Goal: Transaction & Acquisition: Purchase product/service

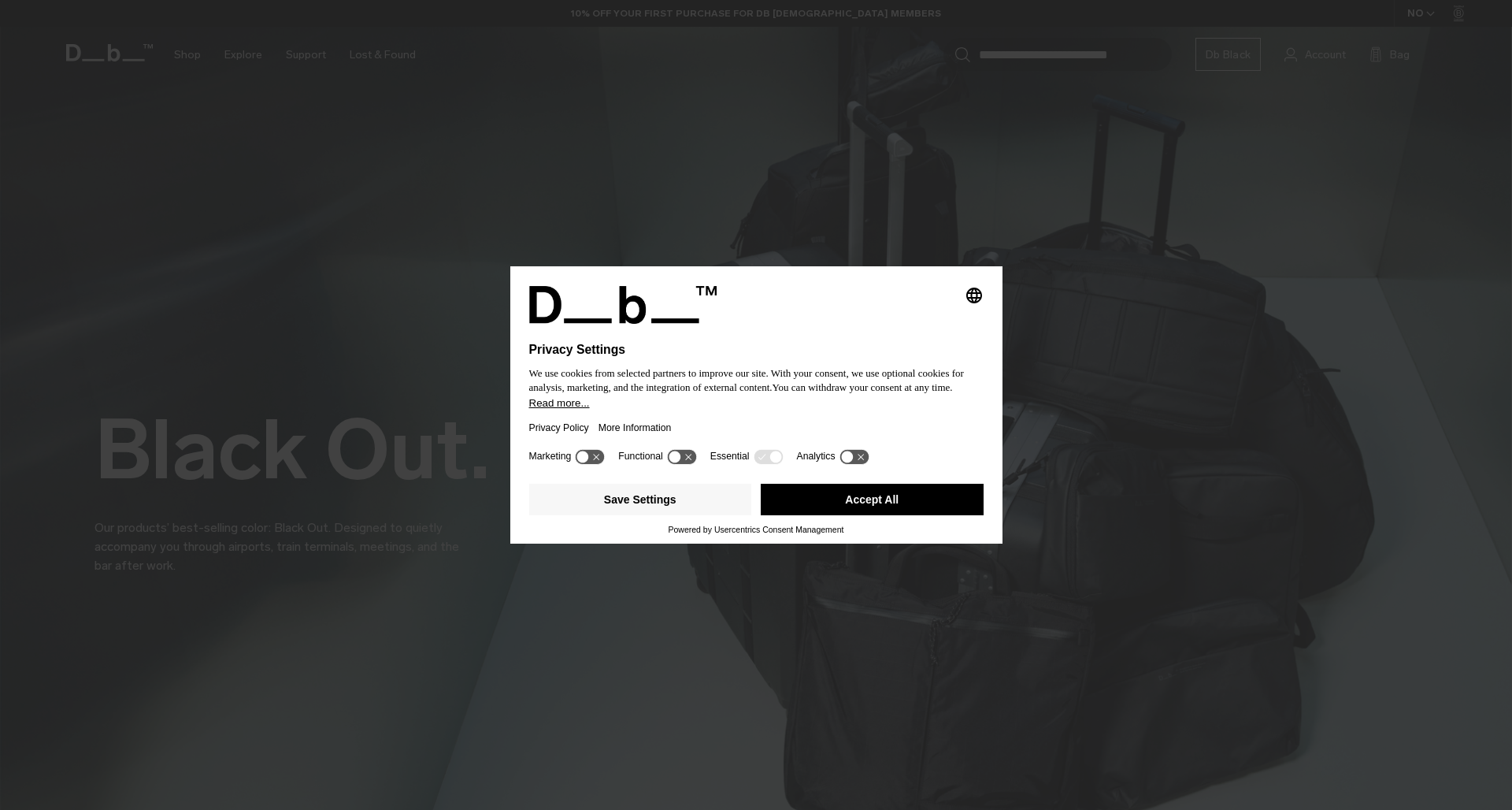
click at [897, 508] on button "Accept All" at bounding box center [872, 499] width 223 height 32
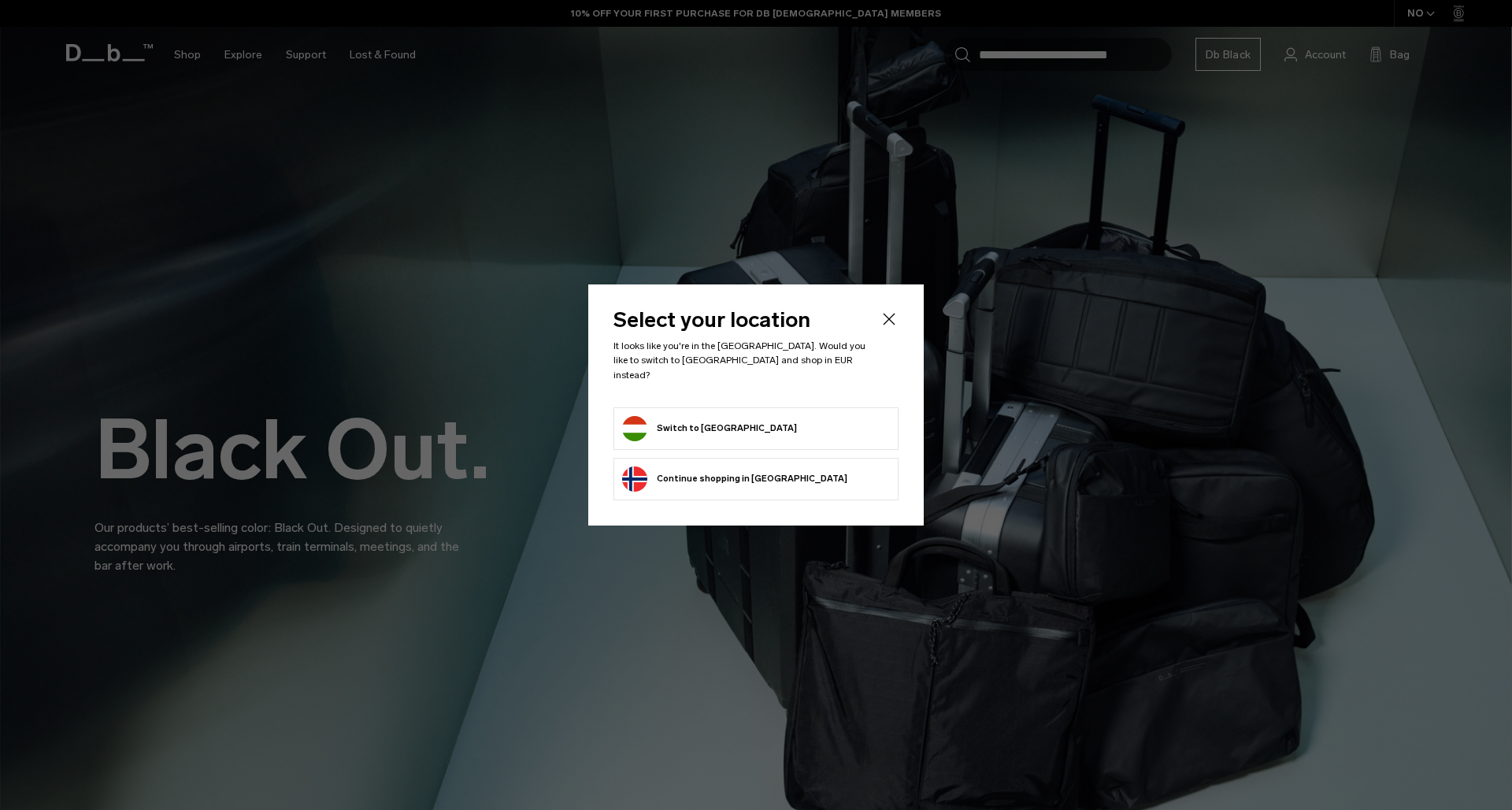
click at [780, 468] on button "Continue browsing Norway store Continue shopping in Norway" at bounding box center [735, 479] width 225 height 25
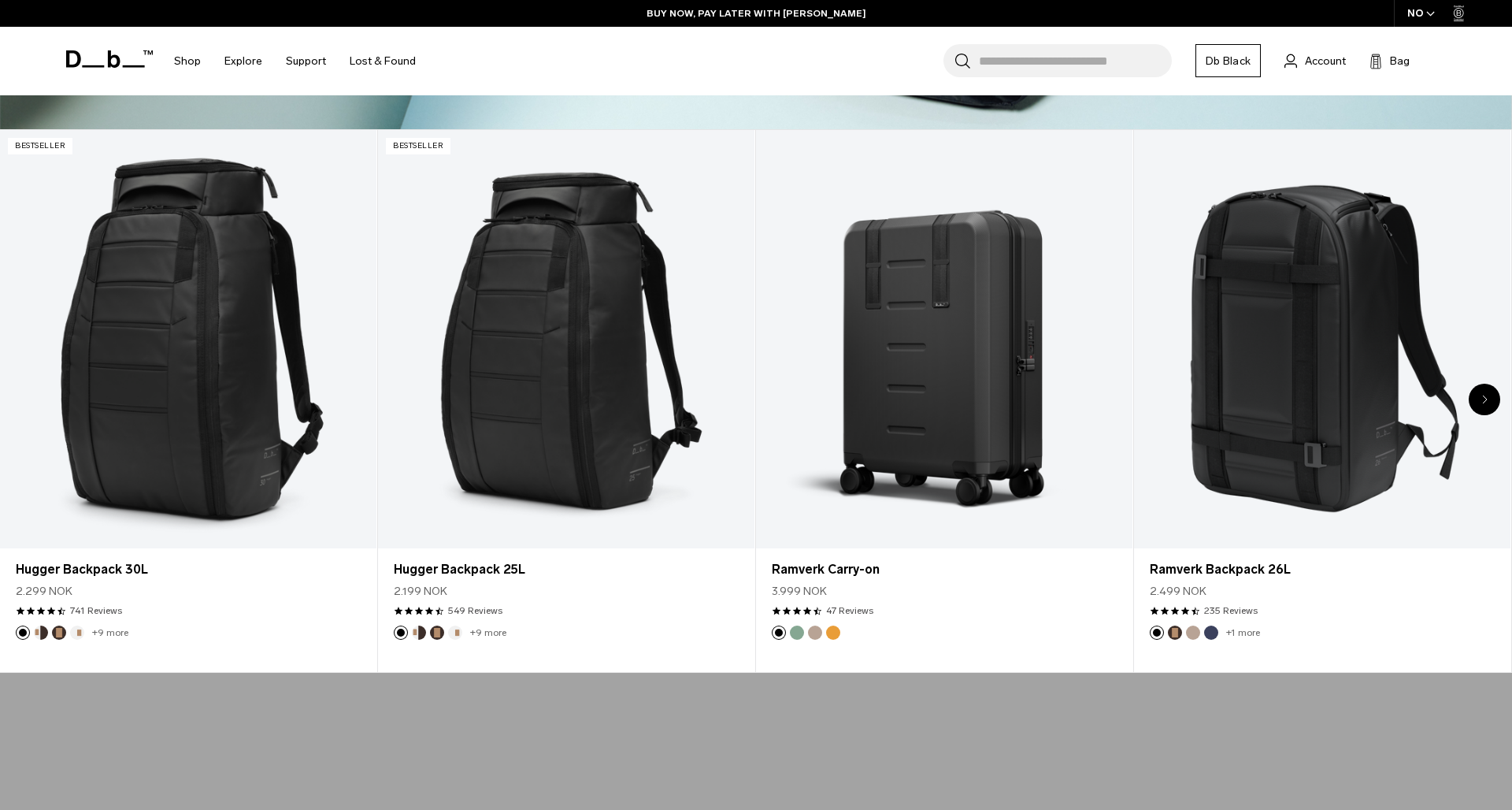
scroll to position [778, 0]
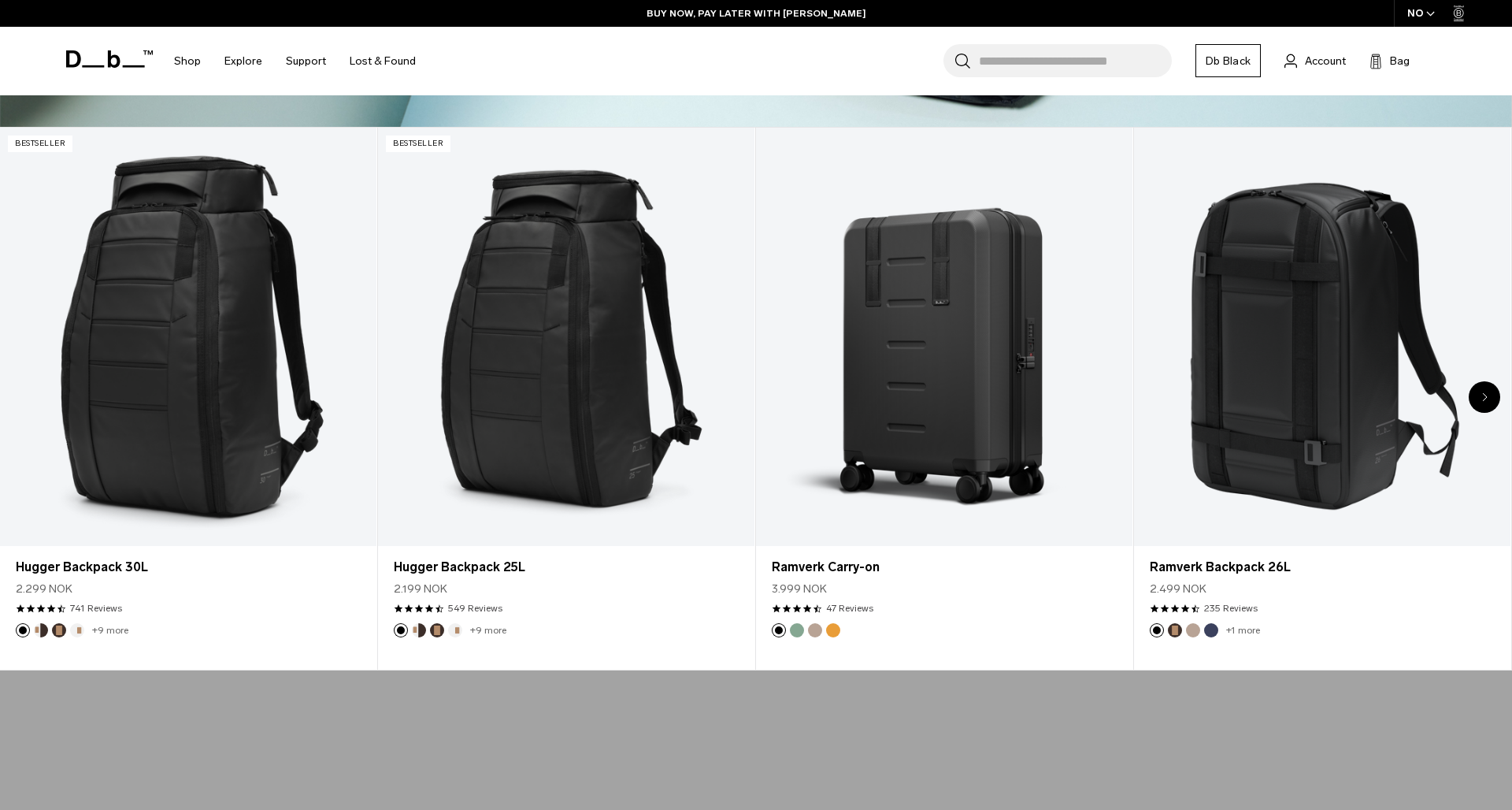
click at [1488, 393] on div "Next slide" at bounding box center [1485, 397] width 32 height 32
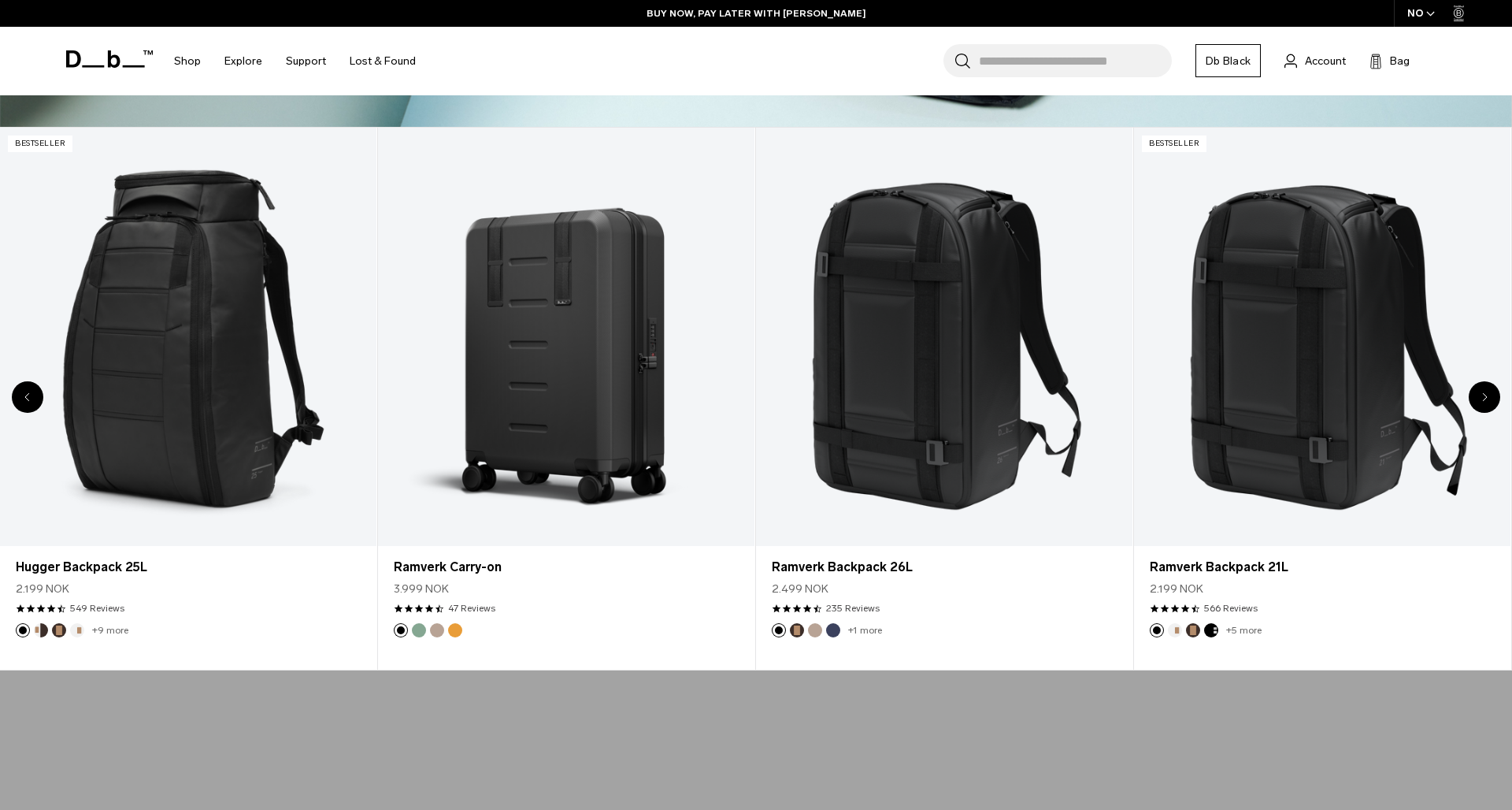
click at [1488, 393] on div "Next slide" at bounding box center [1485, 397] width 32 height 32
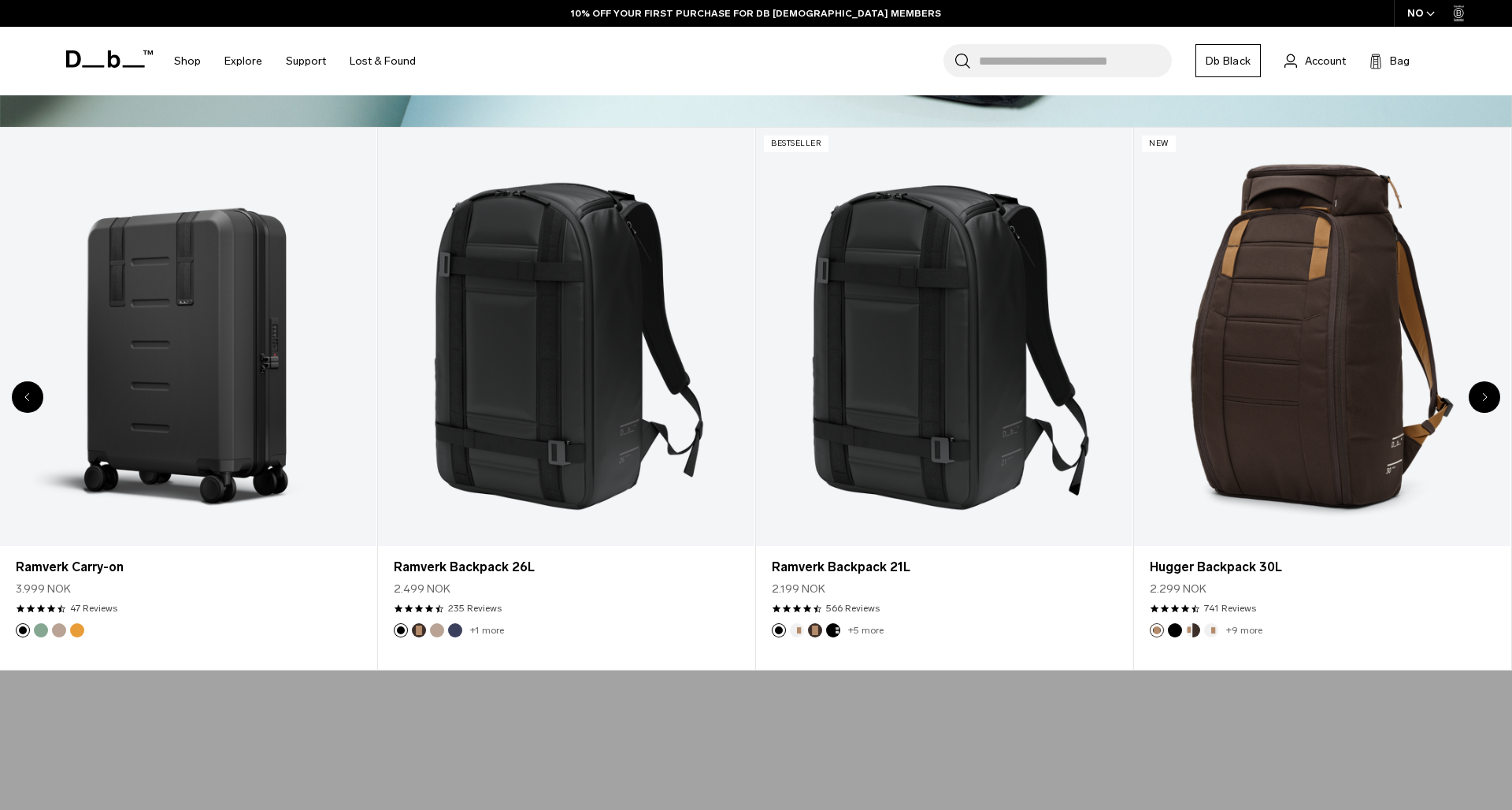
click at [1488, 393] on div "Next slide" at bounding box center [1485, 397] width 32 height 32
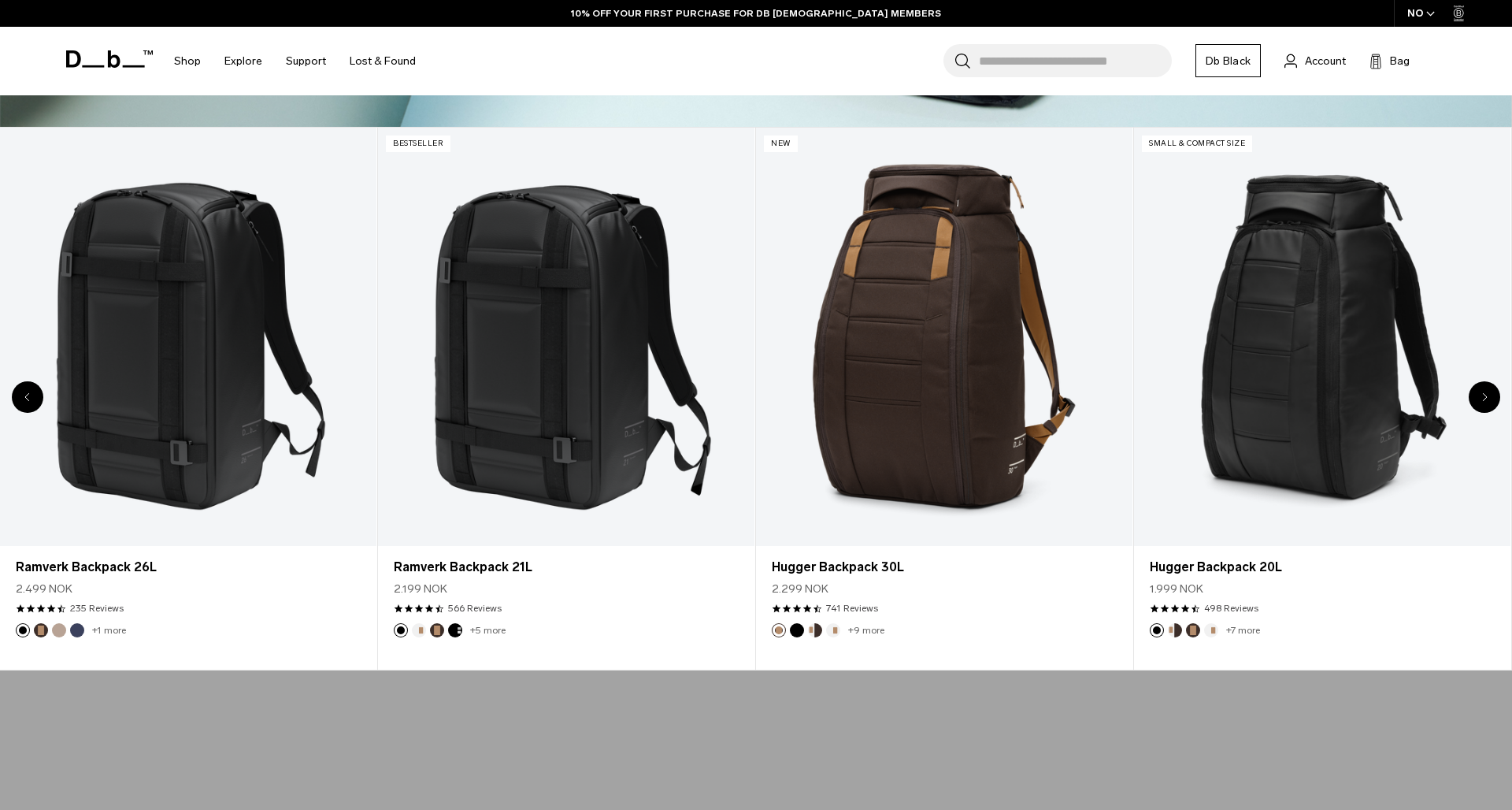
click at [1488, 393] on div "Next slide" at bounding box center [1485, 397] width 32 height 32
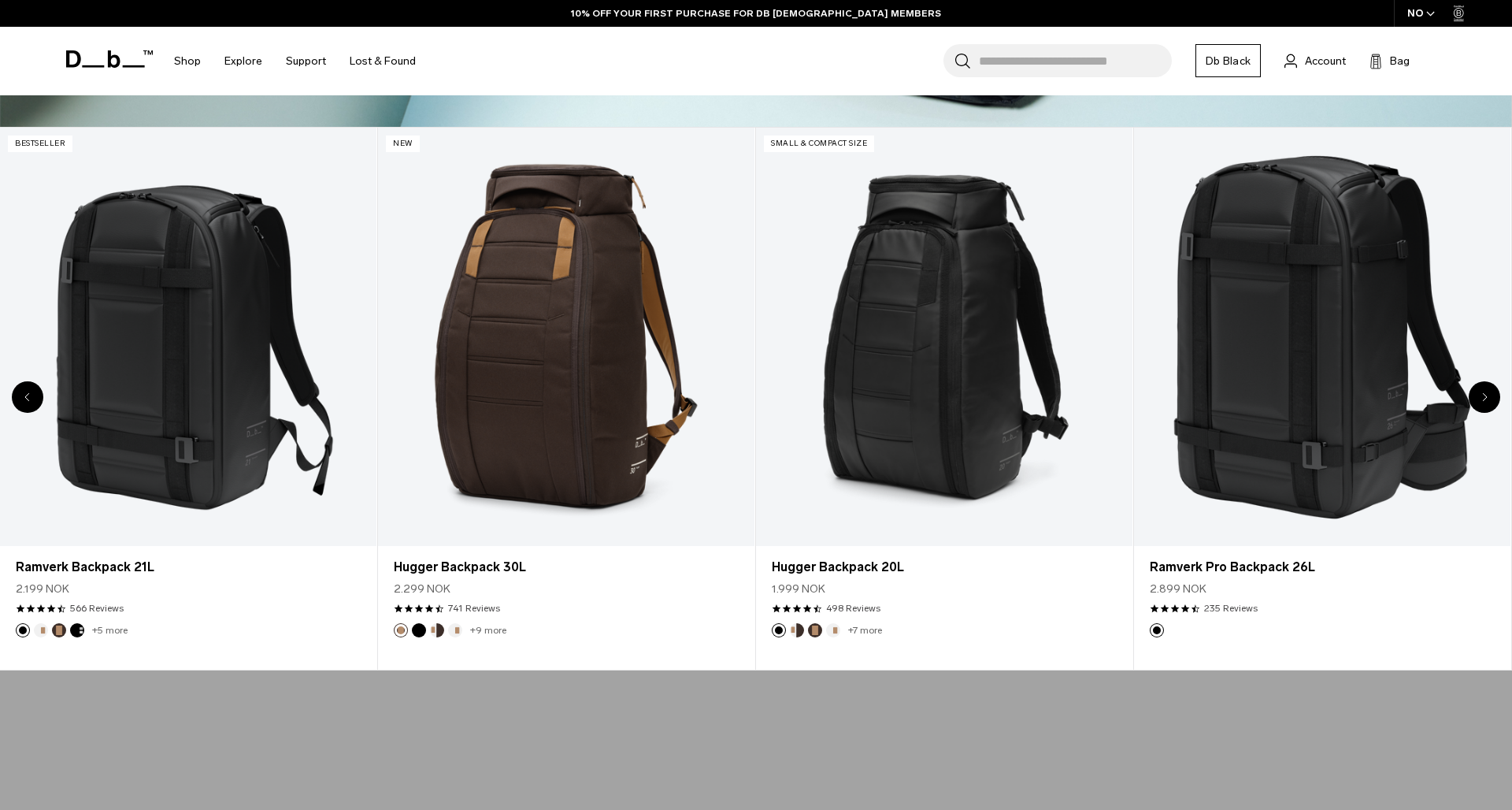
click at [1488, 393] on div "Next slide" at bounding box center [1485, 397] width 32 height 32
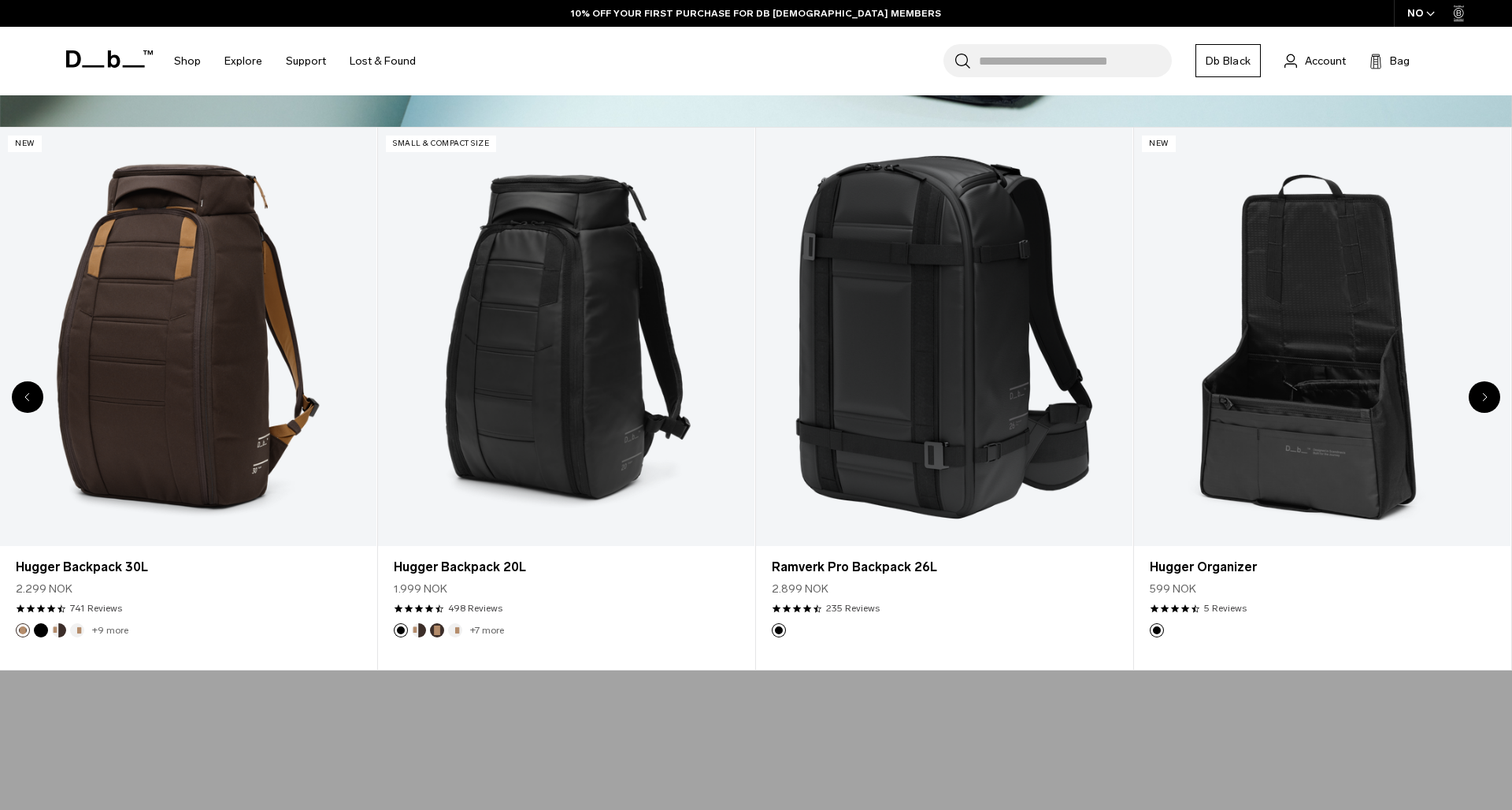
click at [1491, 391] on div "Next slide" at bounding box center [1485, 397] width 32 height 32
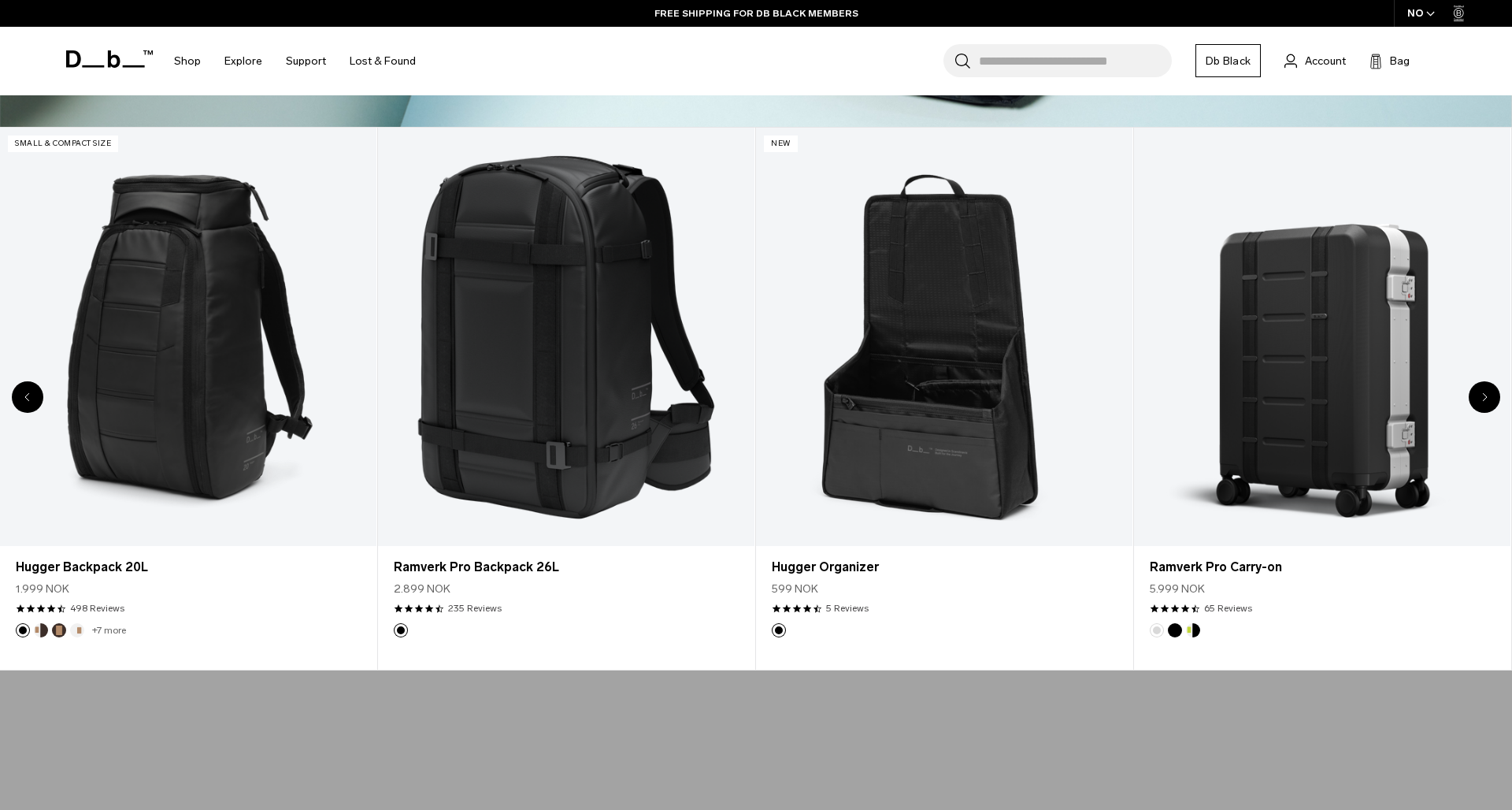
click at [1491, 391] on div "Next slide" at bounding box center [1485, 397] width 32 height 32
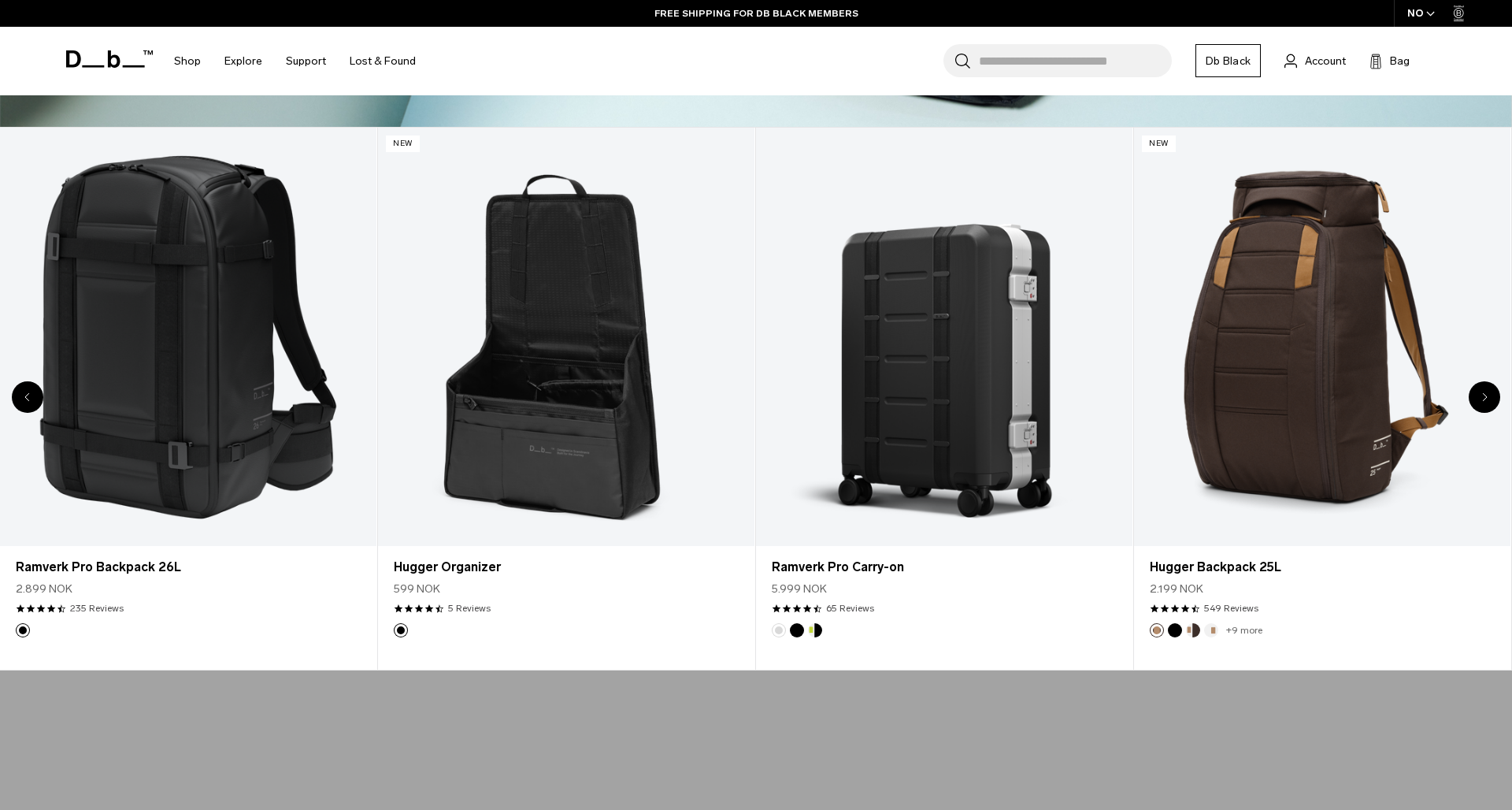
click at [1487, 397] on icon "Next slide" at bounding box center [1485, 398] width 4 height 7
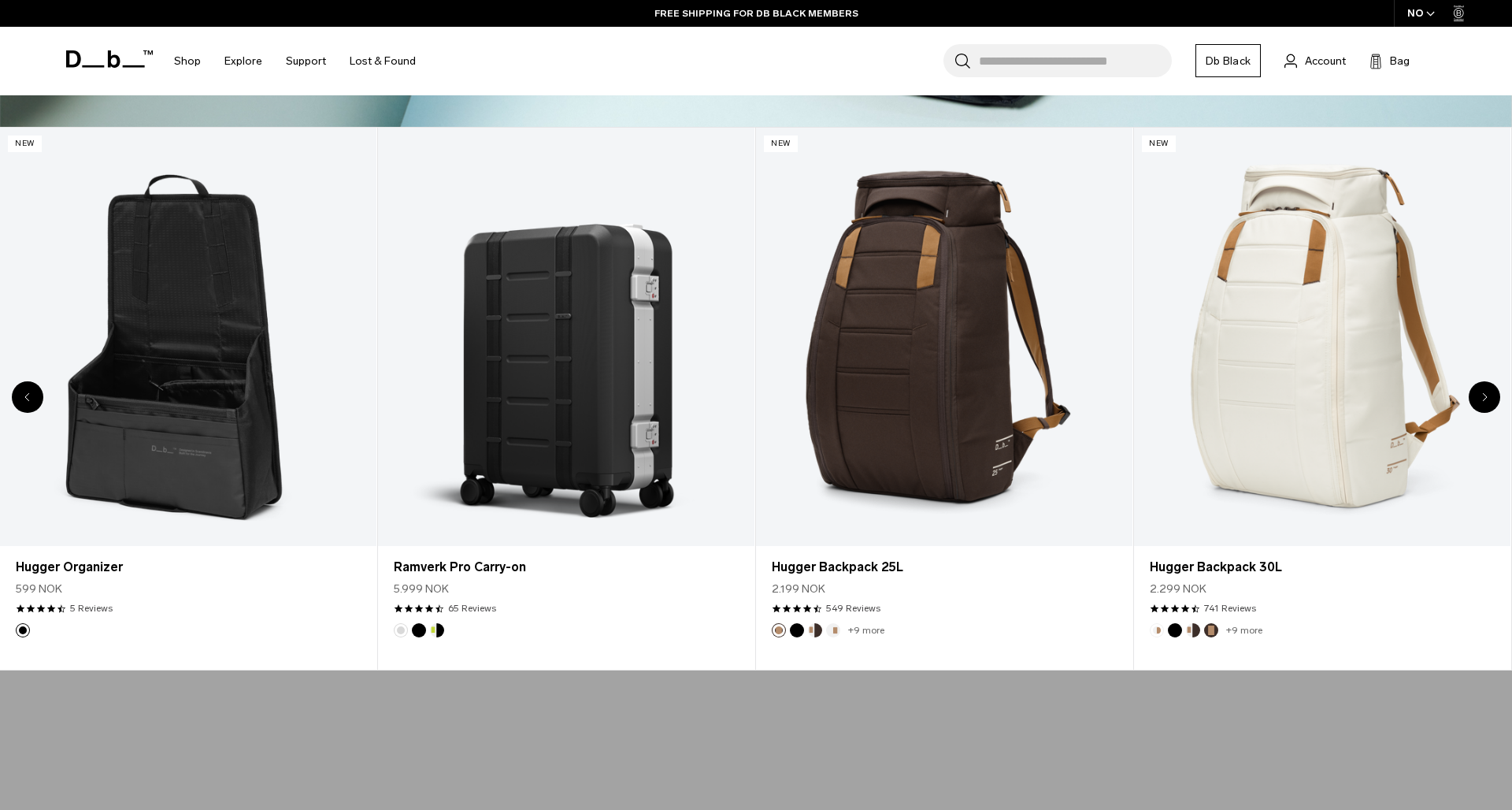
click at [1487, 397] on icon "Next slide" at bounding box center [1485, 398] width 4 height 7
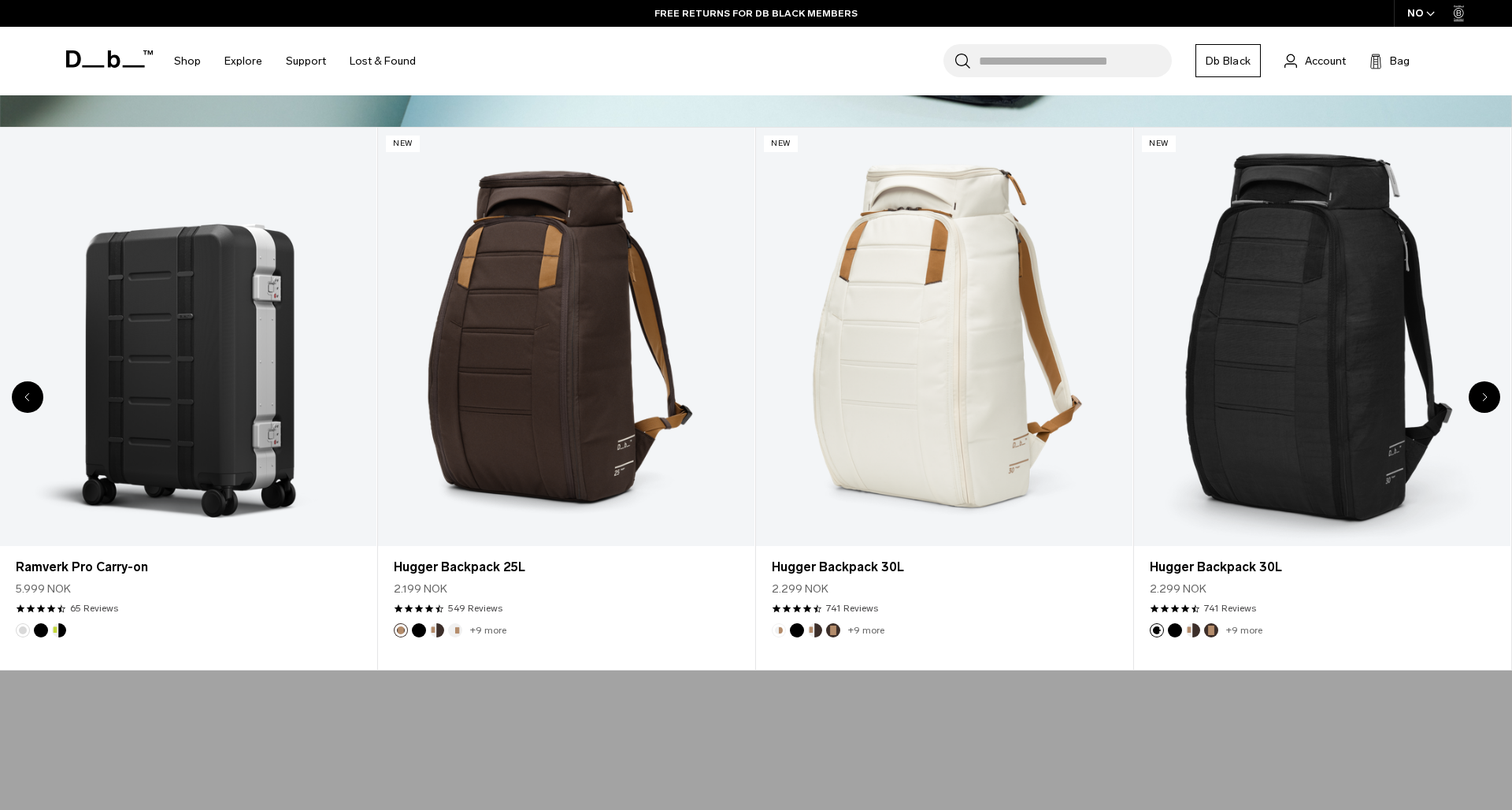
click at [1487, 397] on icon "Next slide" at bounding box center [1485, 398] width 4 height 7
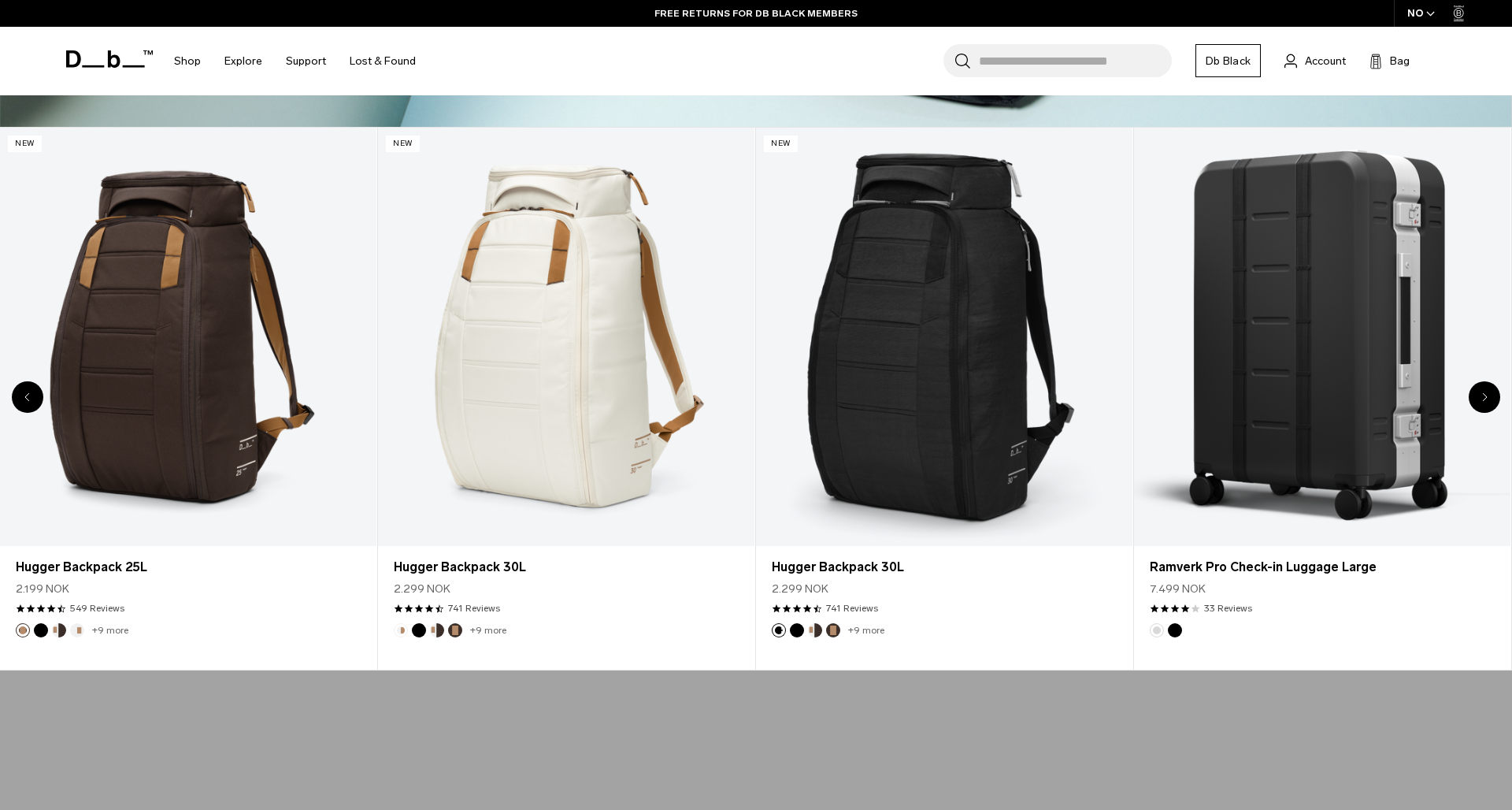
click at [1480, 398] on div "Next slide" at bounding box center [1485, 397] width 32 height 32
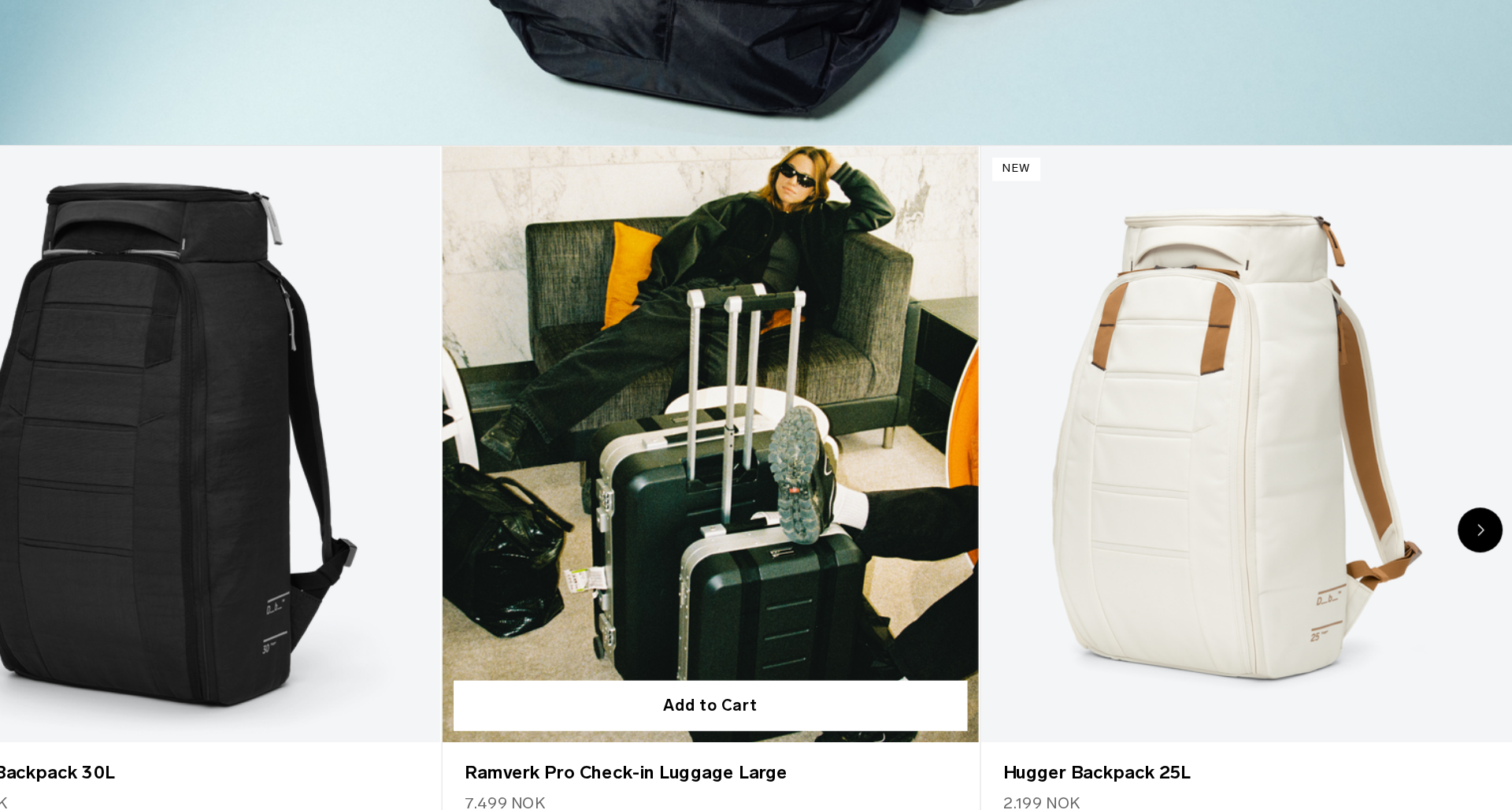
scroll to position [740, 0]
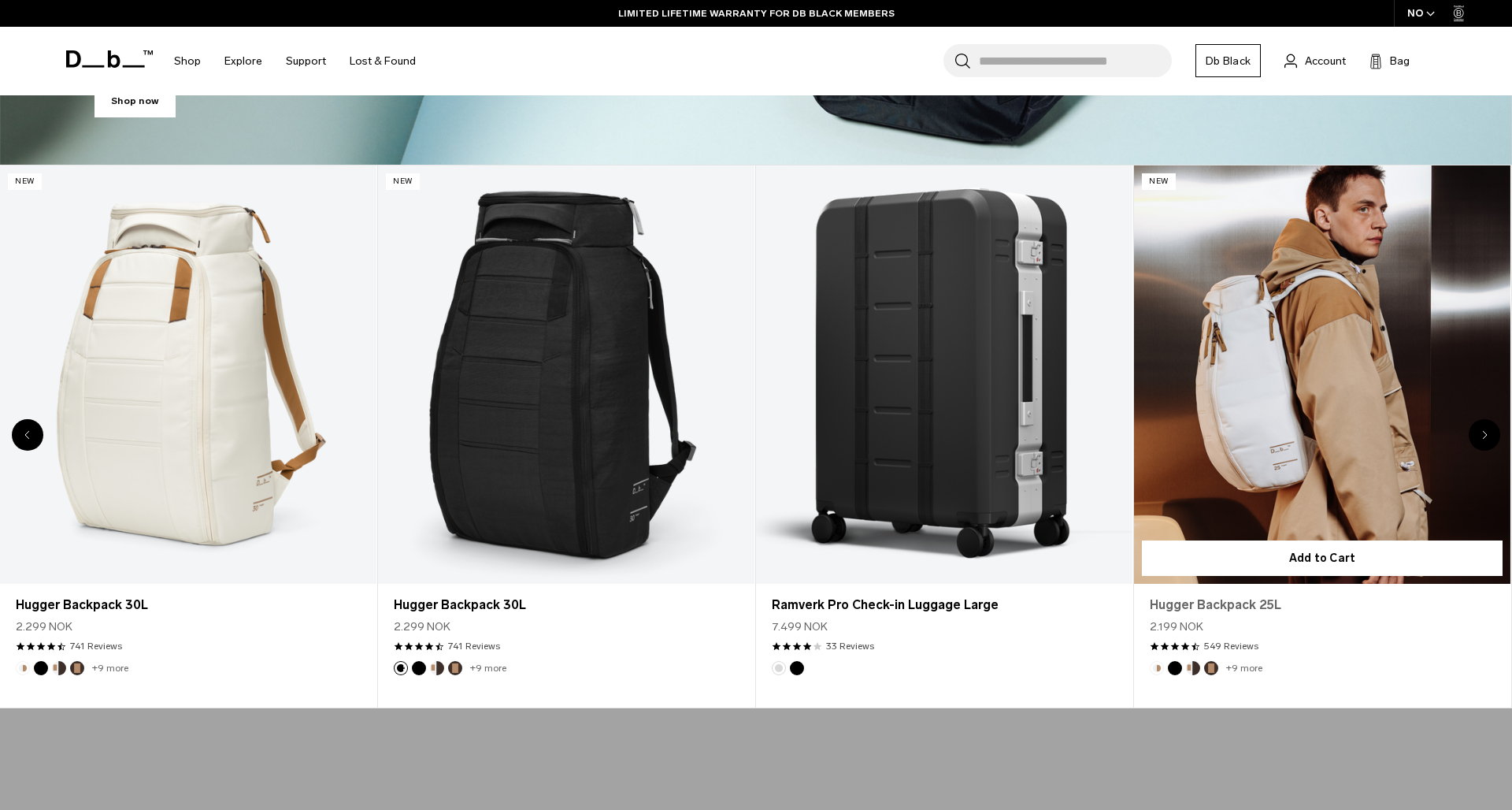
click at [1260, 602] on link "Hugger Backpack 25L" at bounding box center [1323, 605] width 345 height 19
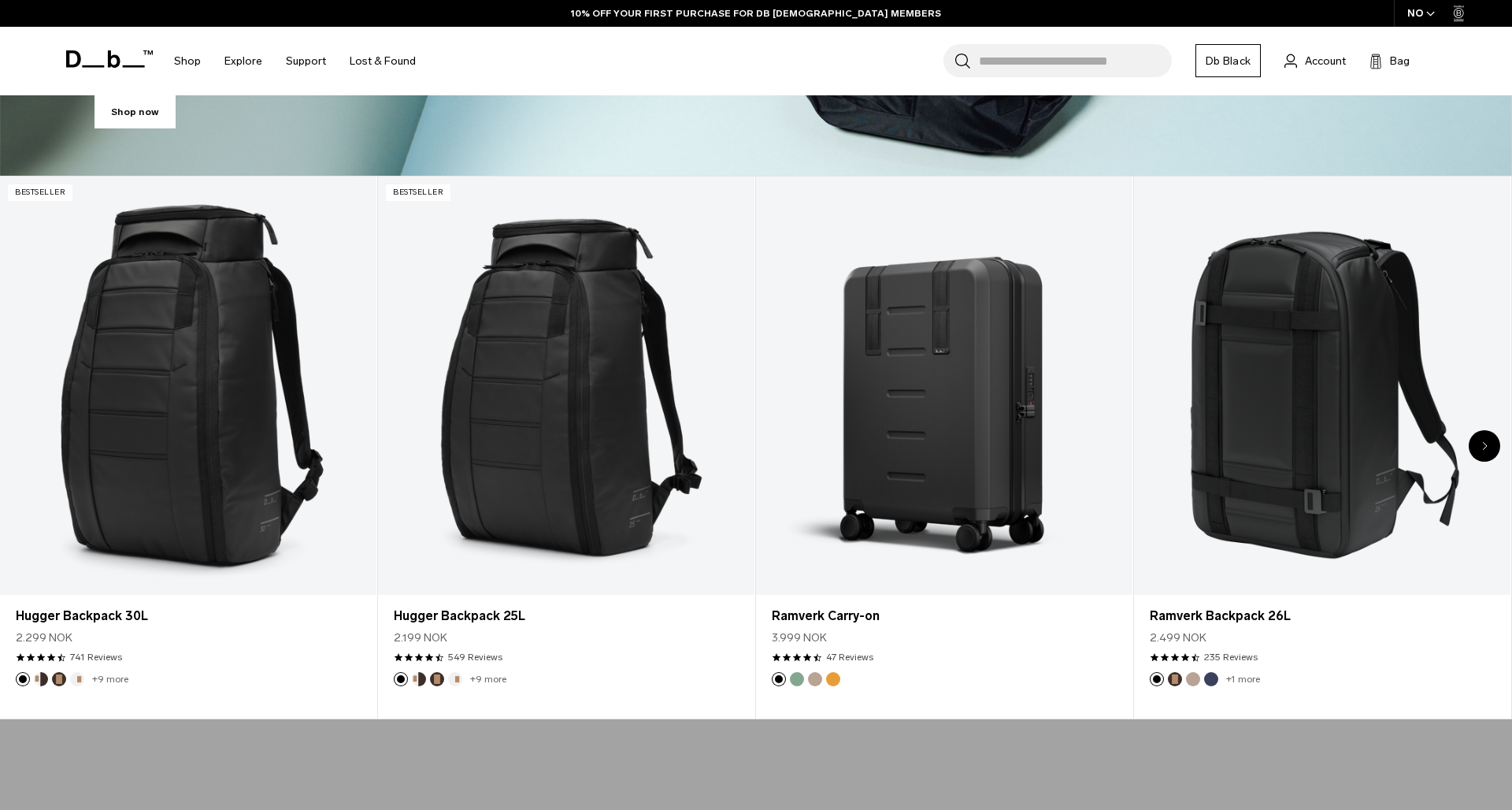
scroll to position [726, 0]
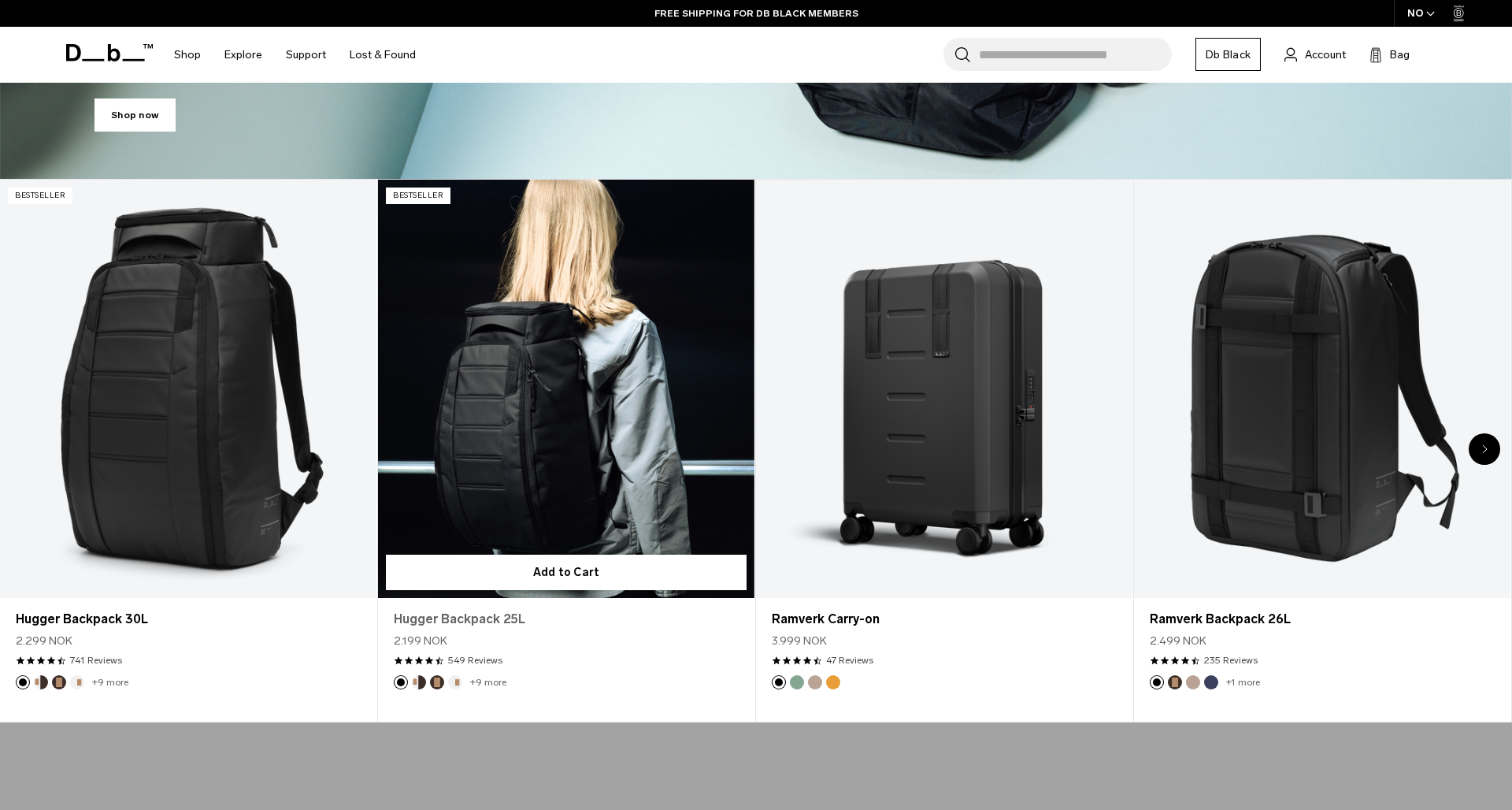
click at [487, 616] on link "Hugger Backpack 25L" at bounding box center [567, 619] width 345 height 19
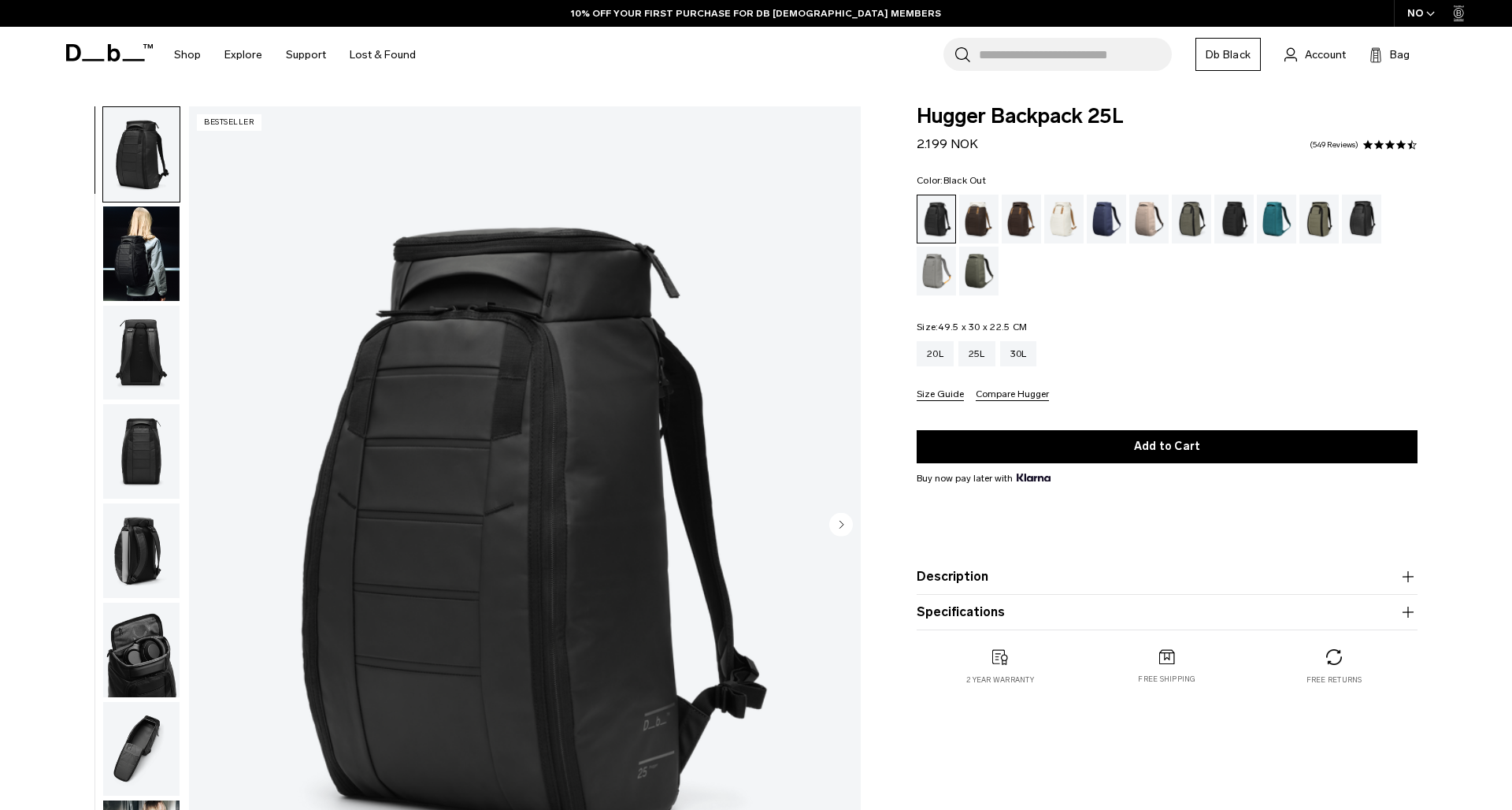
click at [956, 215] on link "Black Out" at bounding box center [936, 218] width 39 height 49
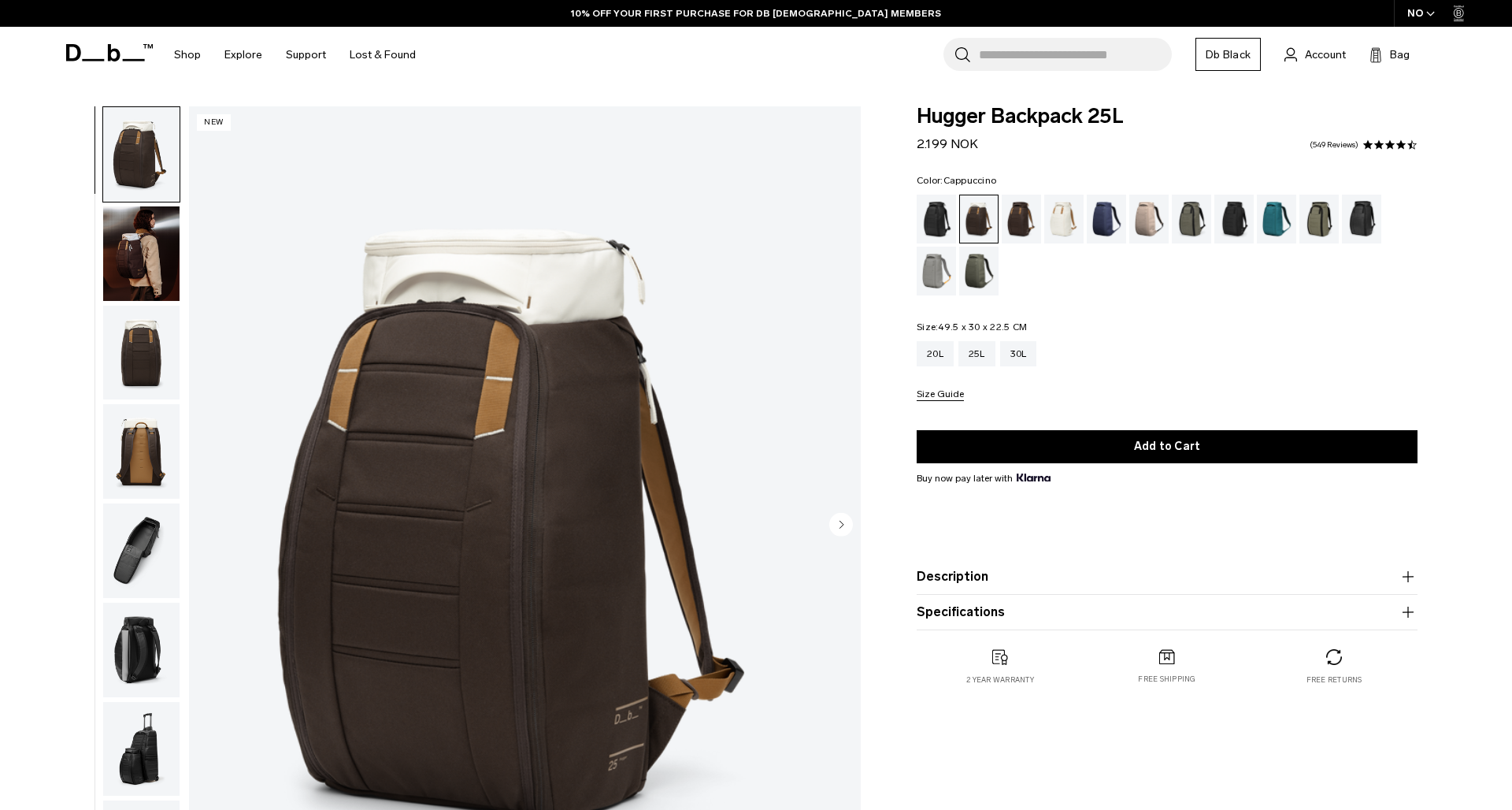
click at [469, 441] on img "1 / 9" at bounding box center [525, 525] width 672 height 839
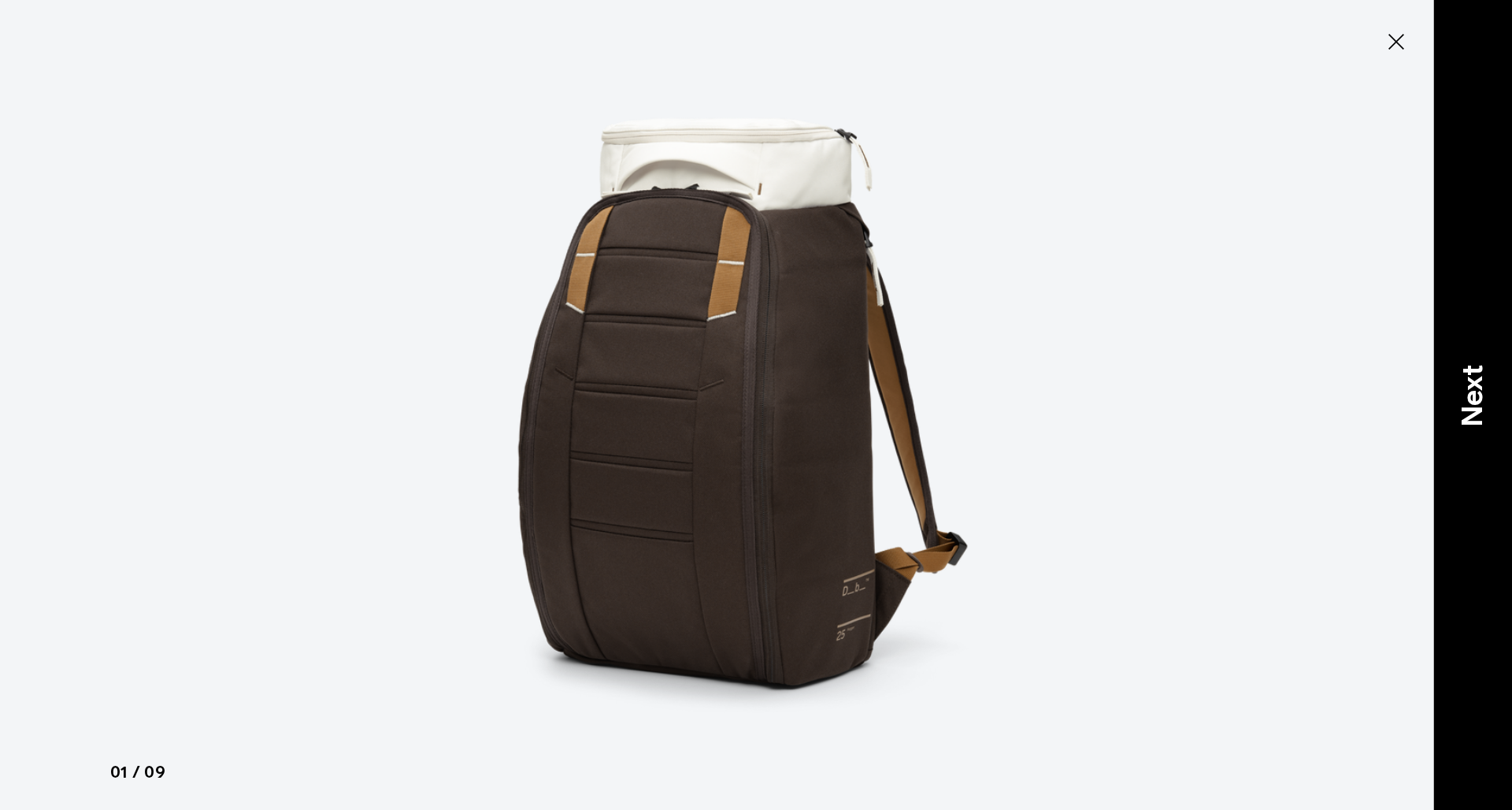
click at [1449, 389] on div "Next" at bounding box center [1473, 405] width 78 height 810
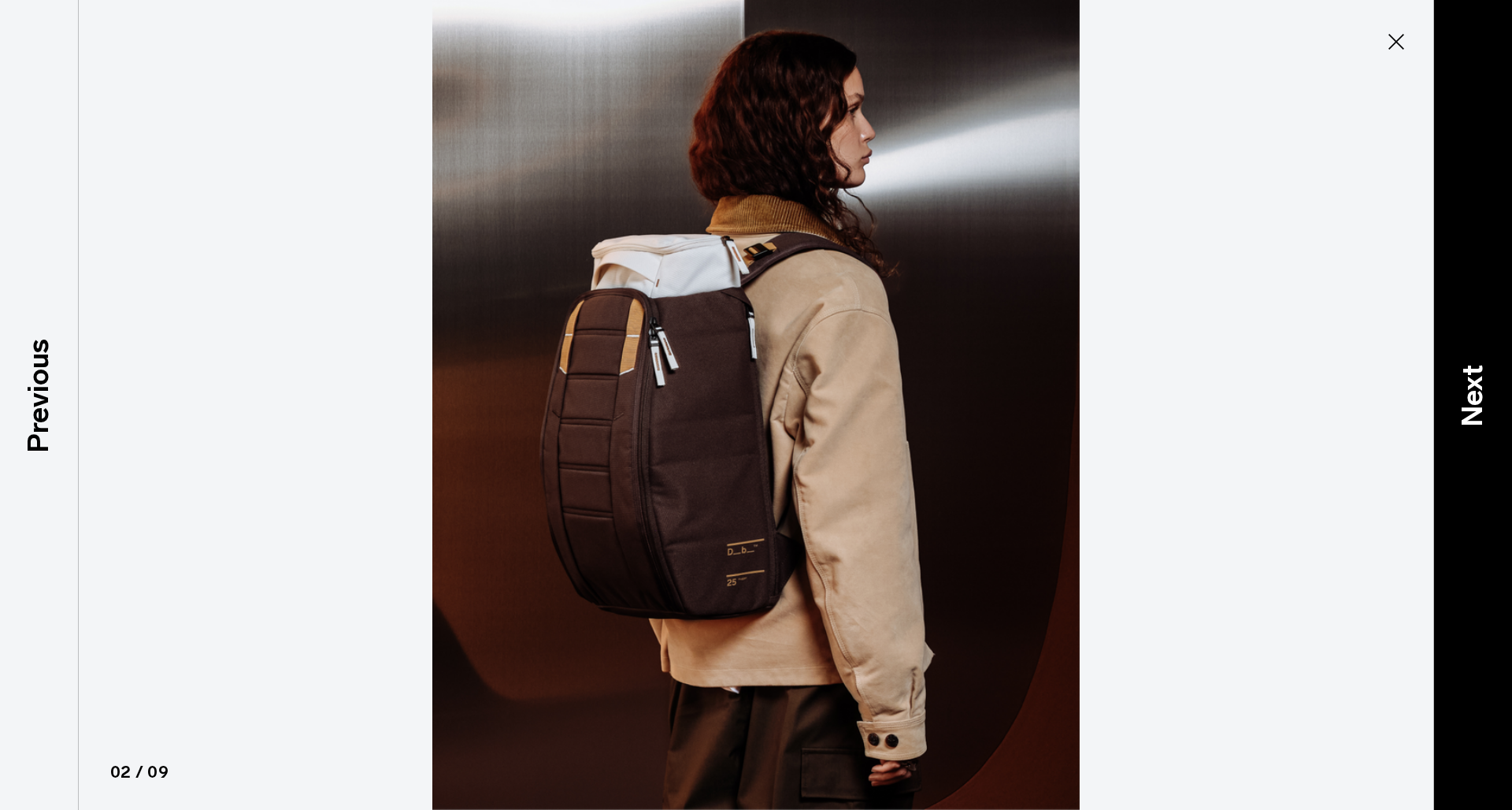
click at [1470, 397] on p "Next" at bounding box center [1473, 395] width 43 height 63
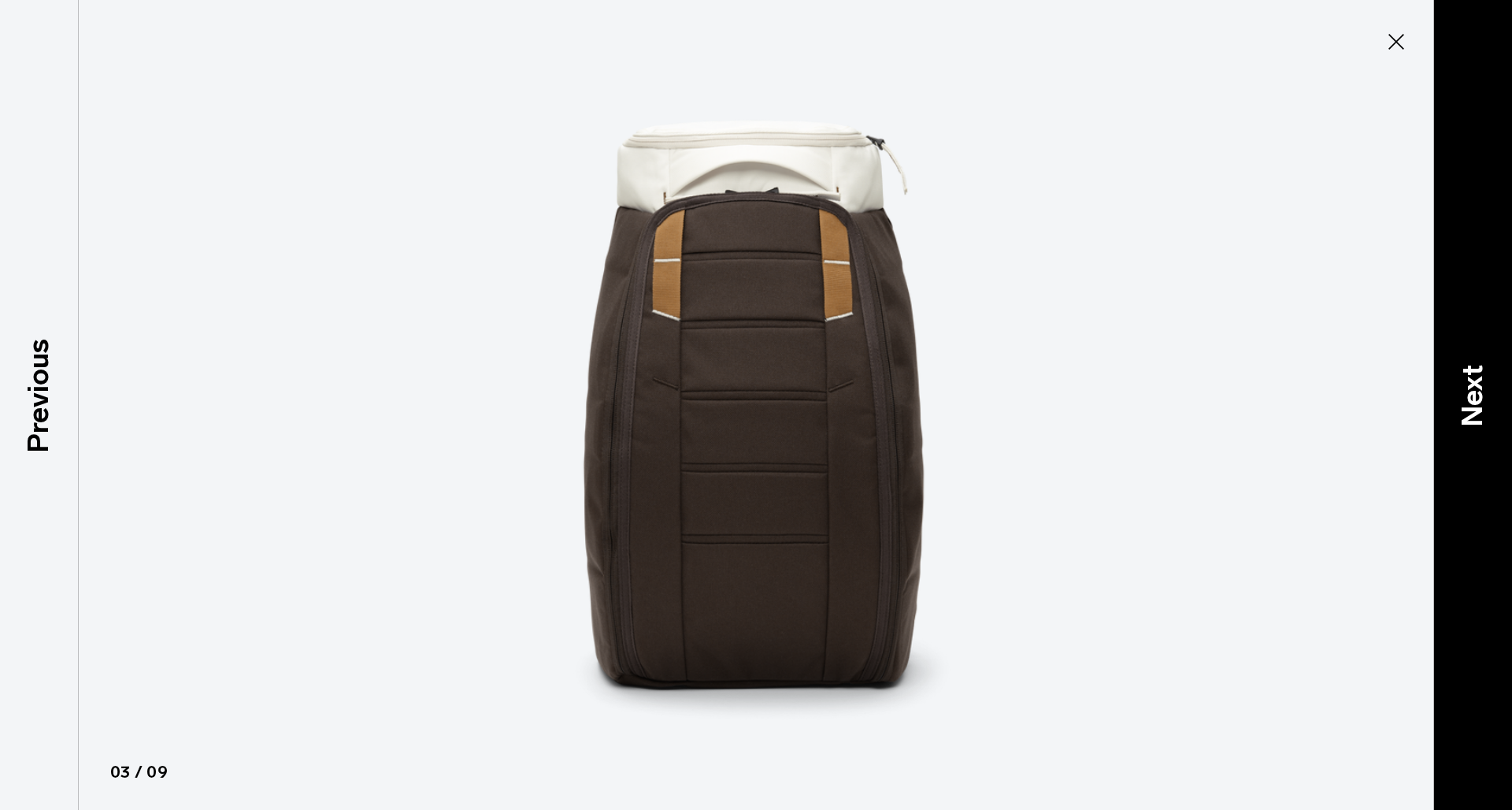
click at [1470, 397] on p "Next" at bounding box center [1473, 395] width 43 height 63
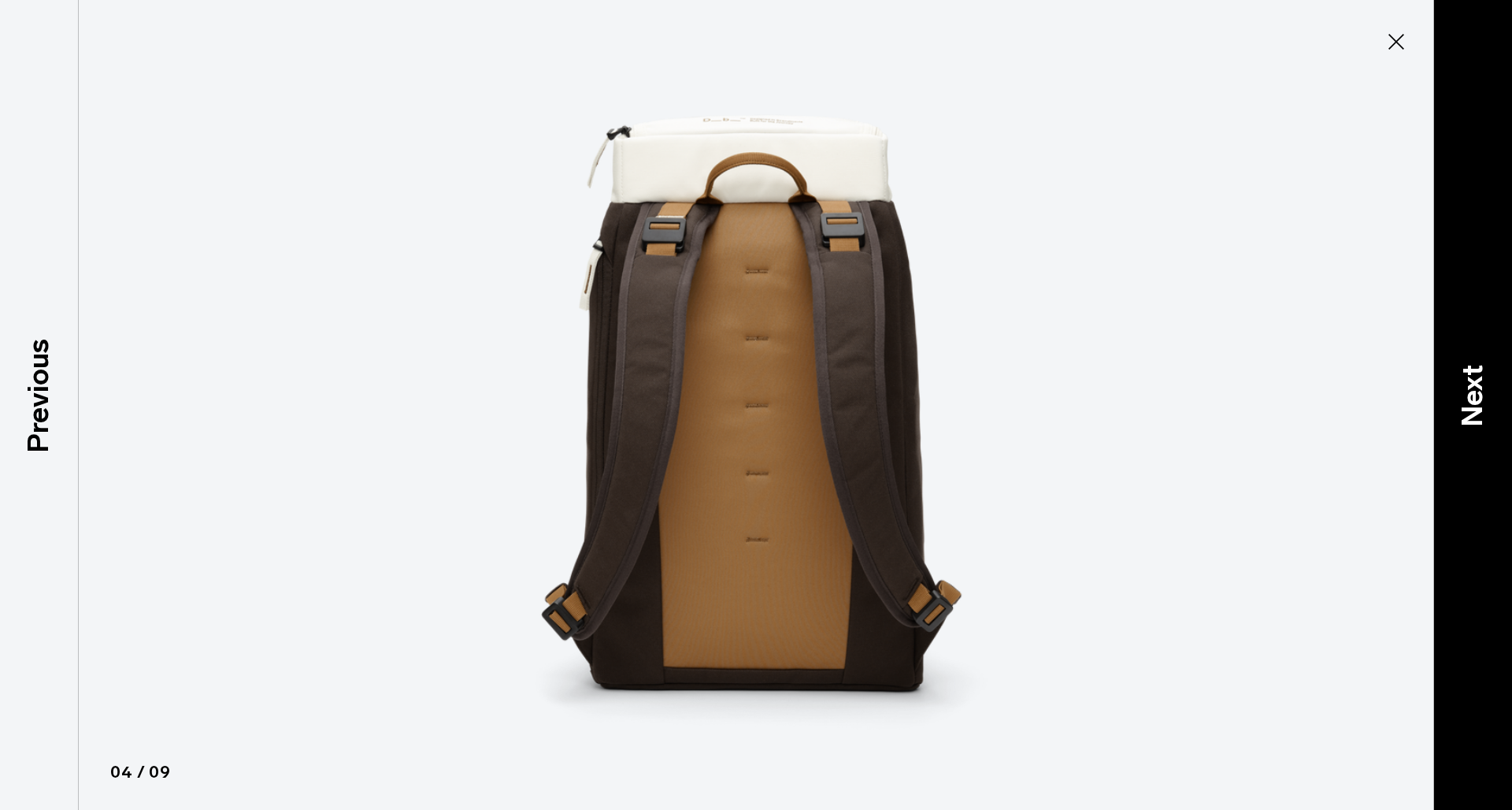
click at [1470, 397] on p "Next" at bounding box center [1473, 395] width 43 height 63
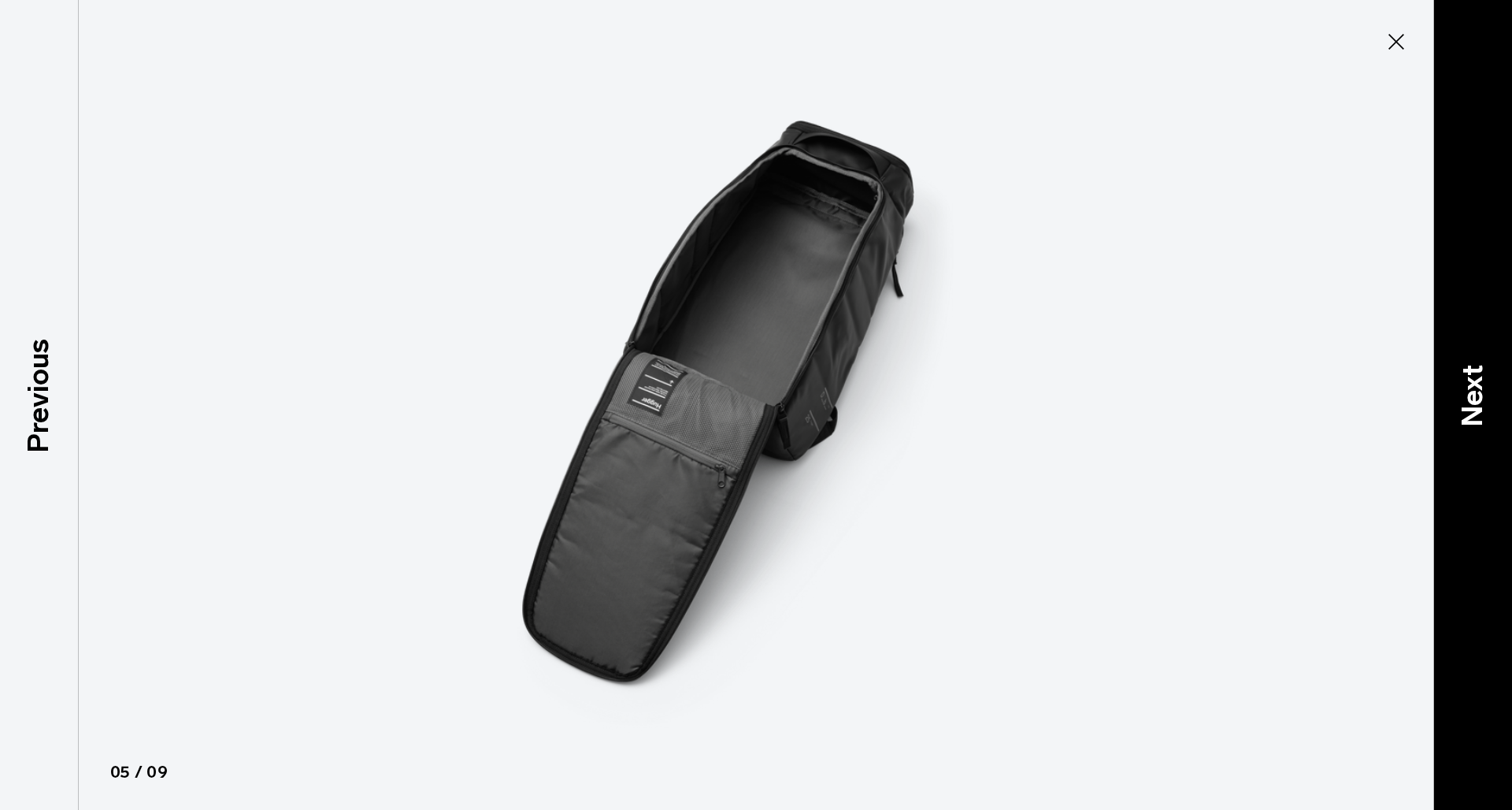
click at [1470, 397] on p "Next" at bounding box center [1473, 395] width 43 height 63
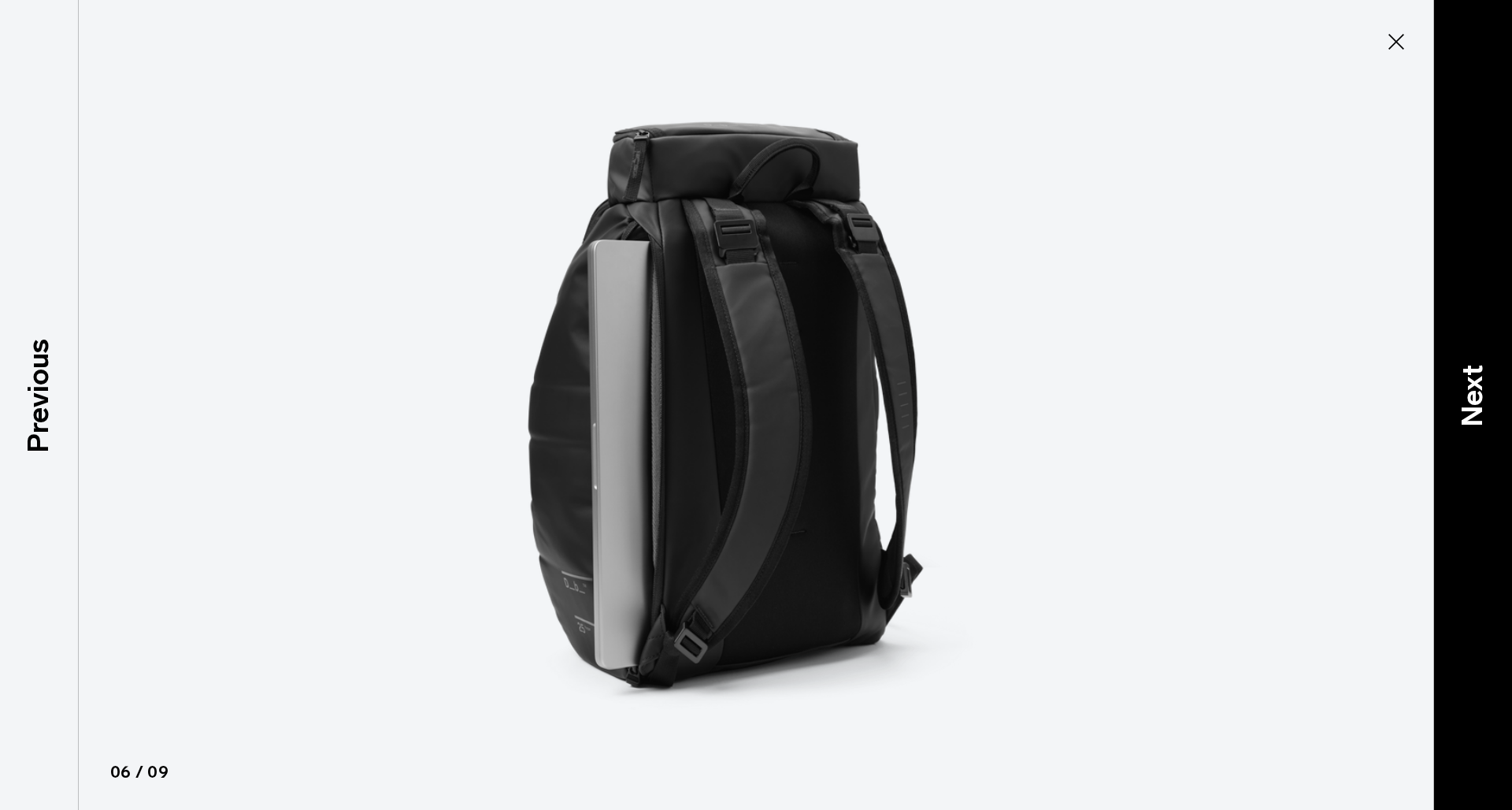
click at [1470, 397] on p "Next" at bounding box center [1473, 395] width 43 height 63
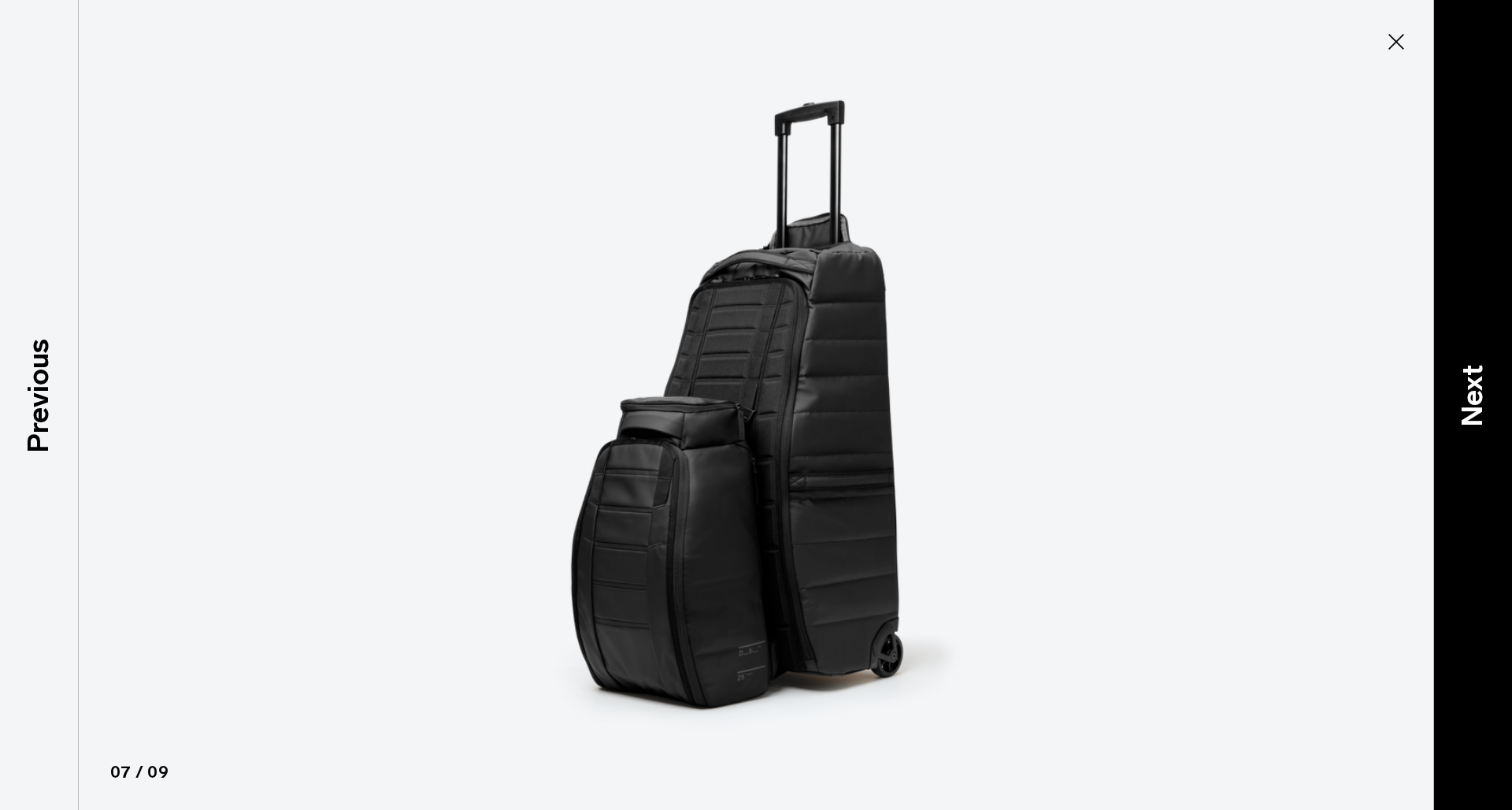
click at [1470, 397] on p "Next" at bounding box center [1473, 395] width 43 height 63
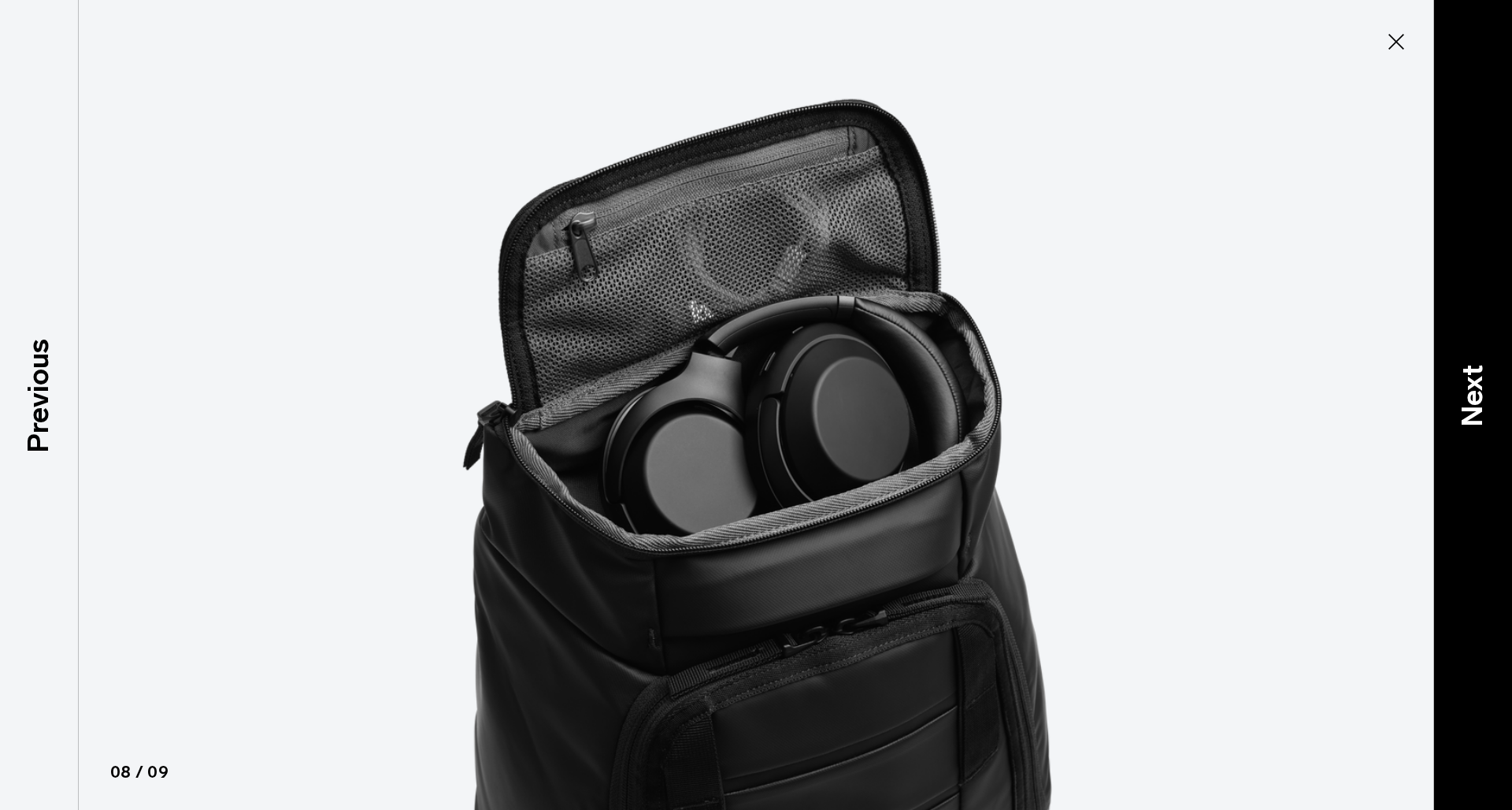
click at [1470, 397] on p "Next" at bounding box center [1473, 395] width 43 height 63
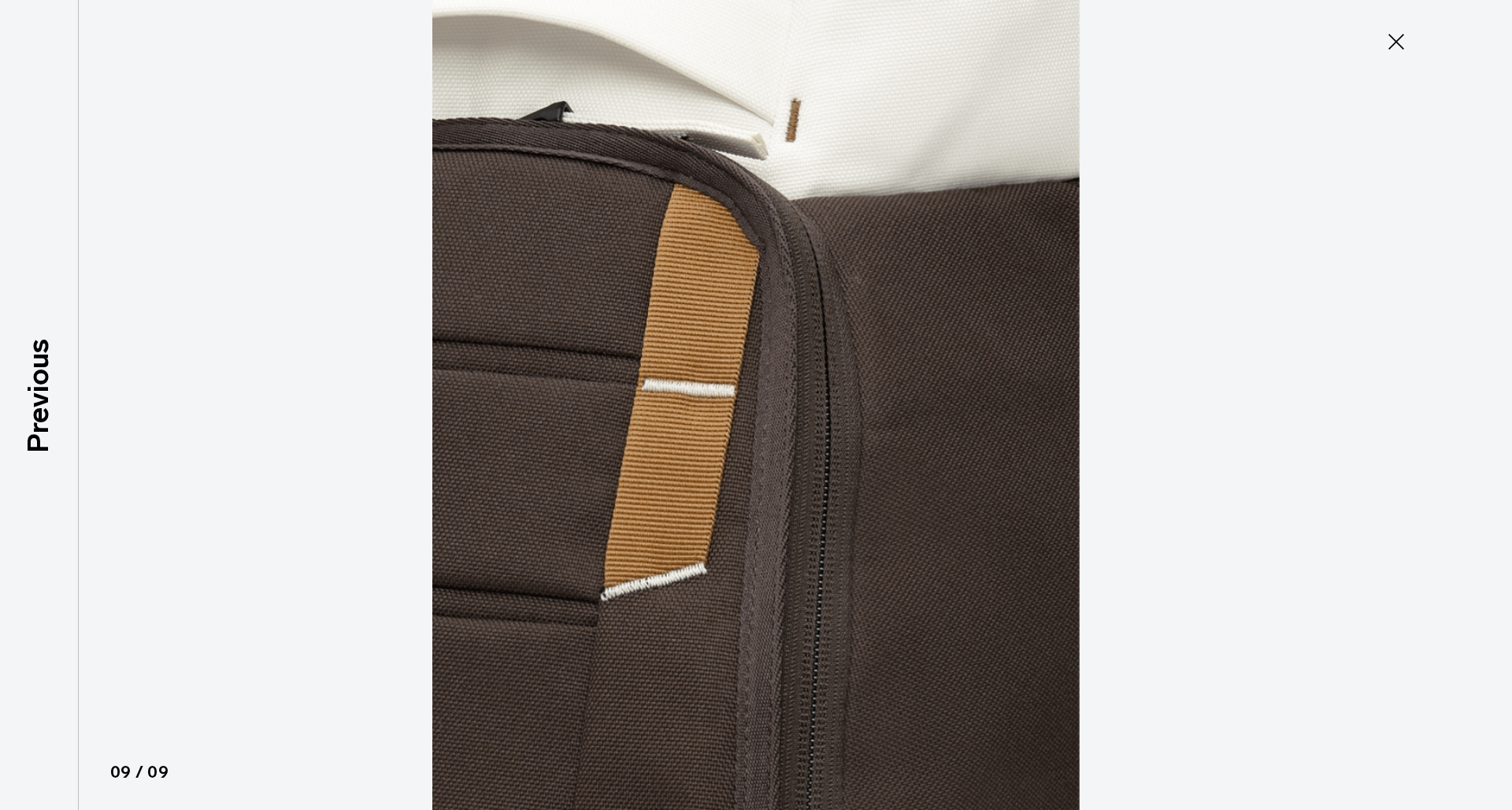
click at [1408, 37] on icon at bounding box center [1396, 41] width 25 height 25
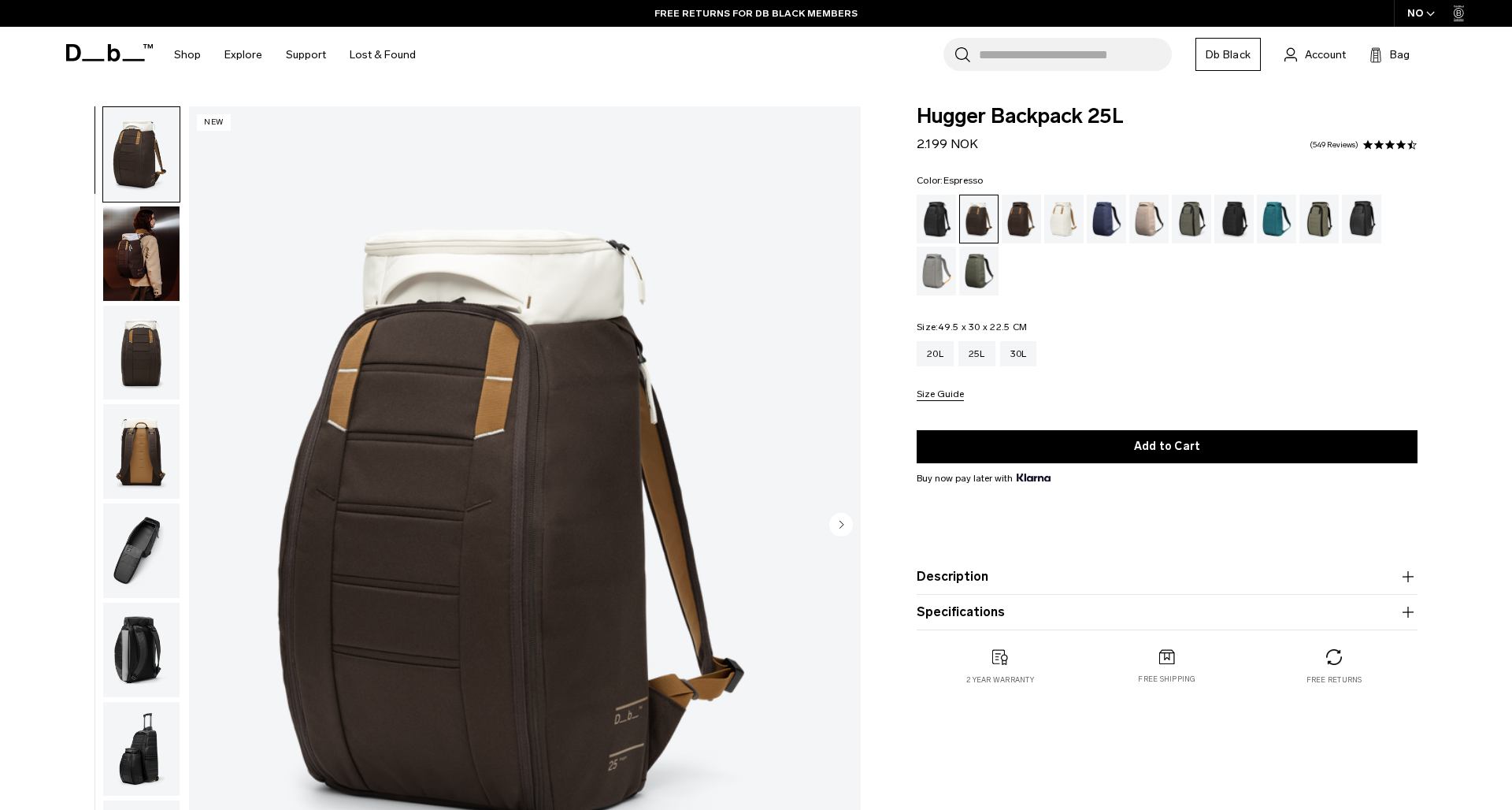
click at [1019, 206] on div "Espresso" at bounding box center [1022, 218] width 40 height 49
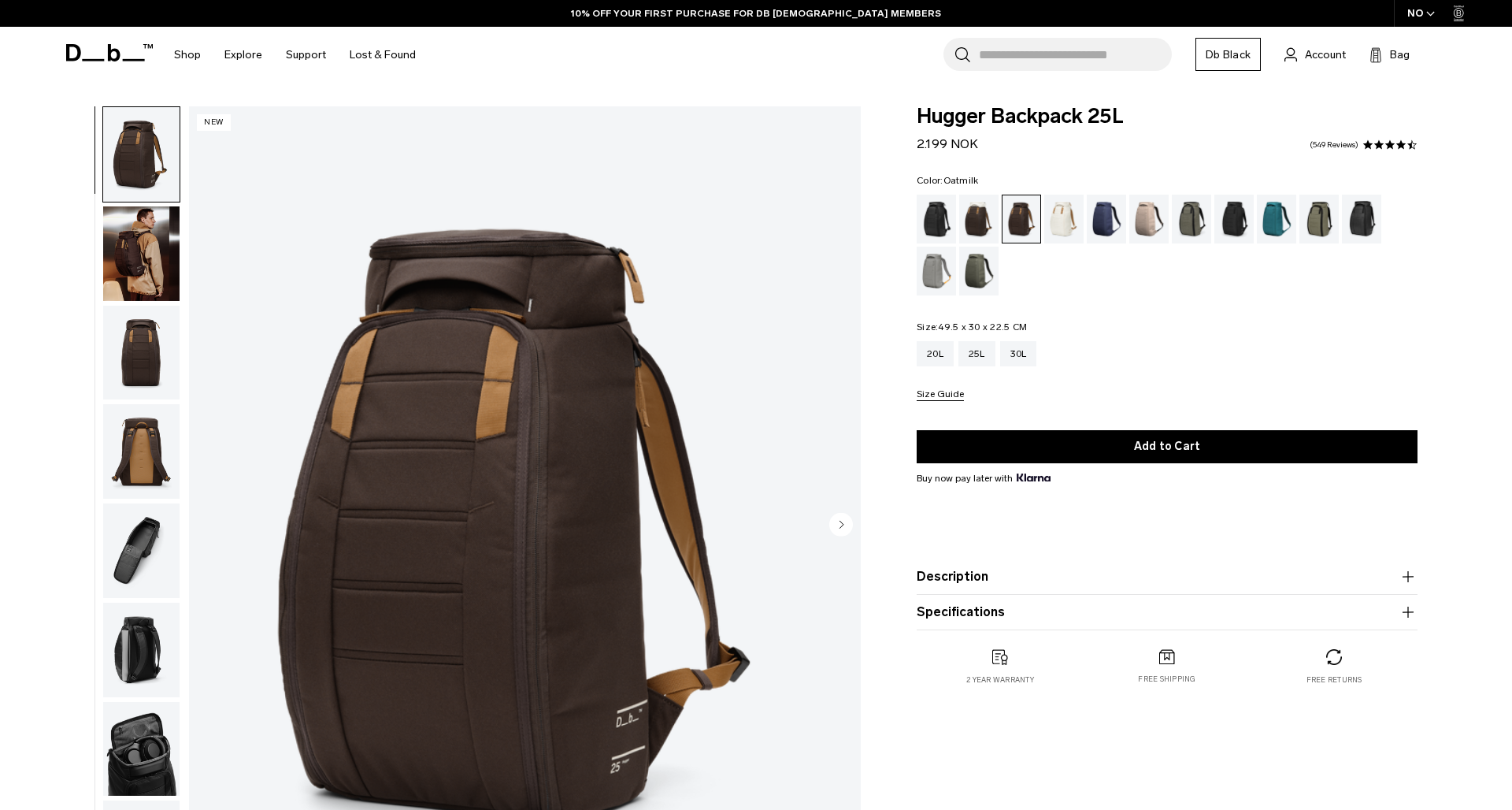
click at [1065, 216] on div "Oatmilk" at bounding box center [1064, 218] width 40 height 49
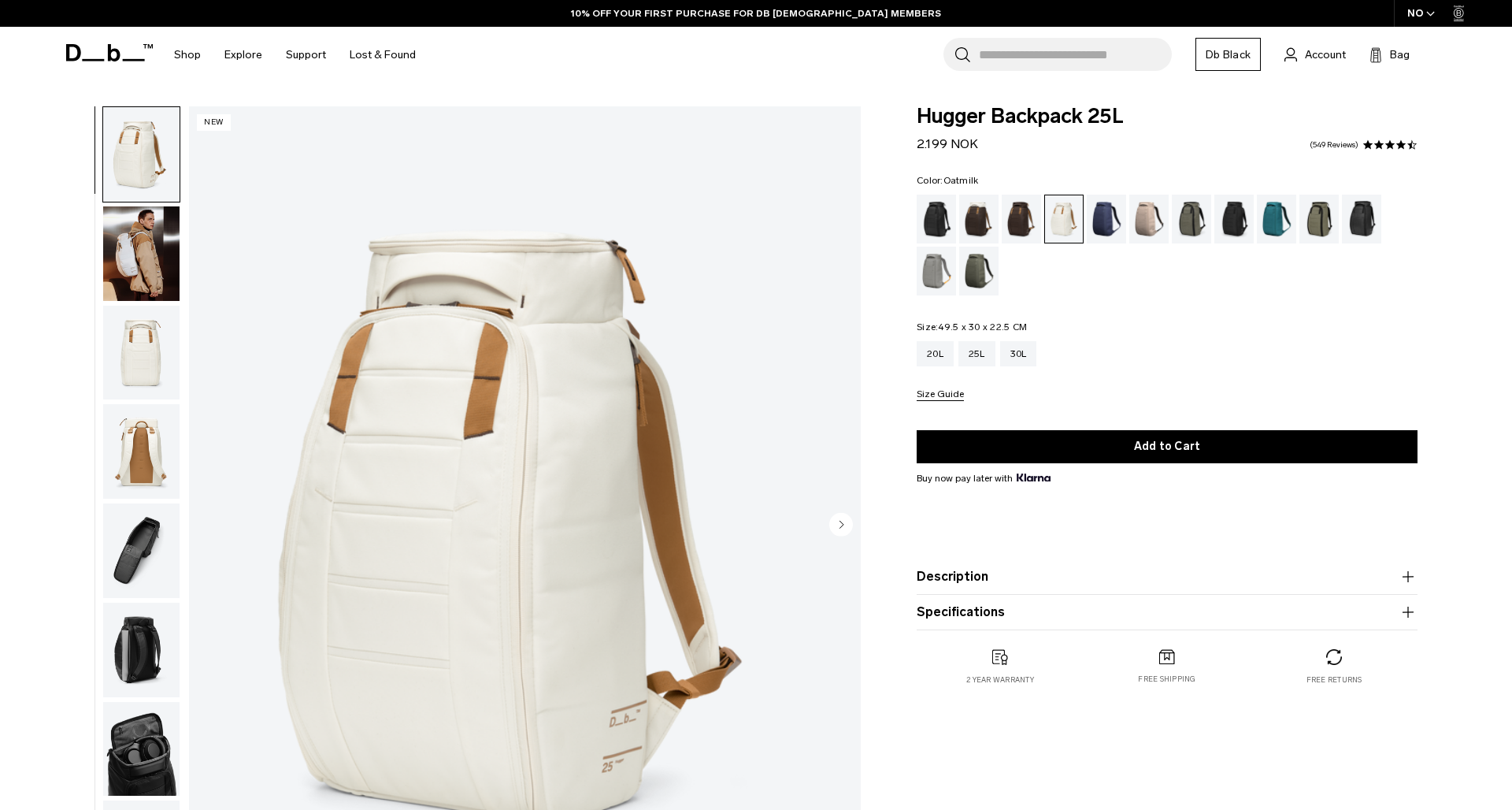
click at [258, 503] on img "1 / 9" at bounding box center [525, 525] width 672 height 839
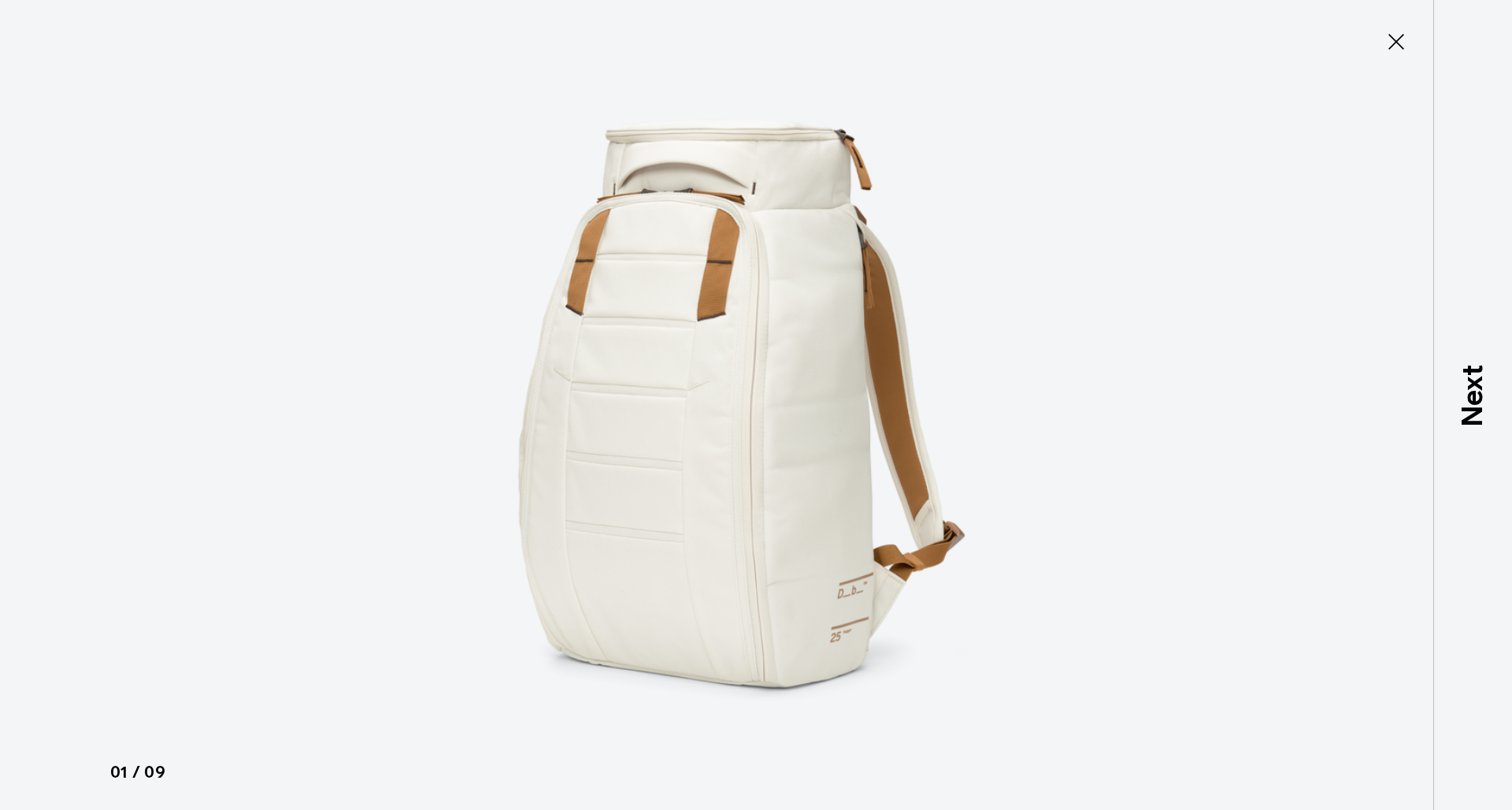
type button "Close"
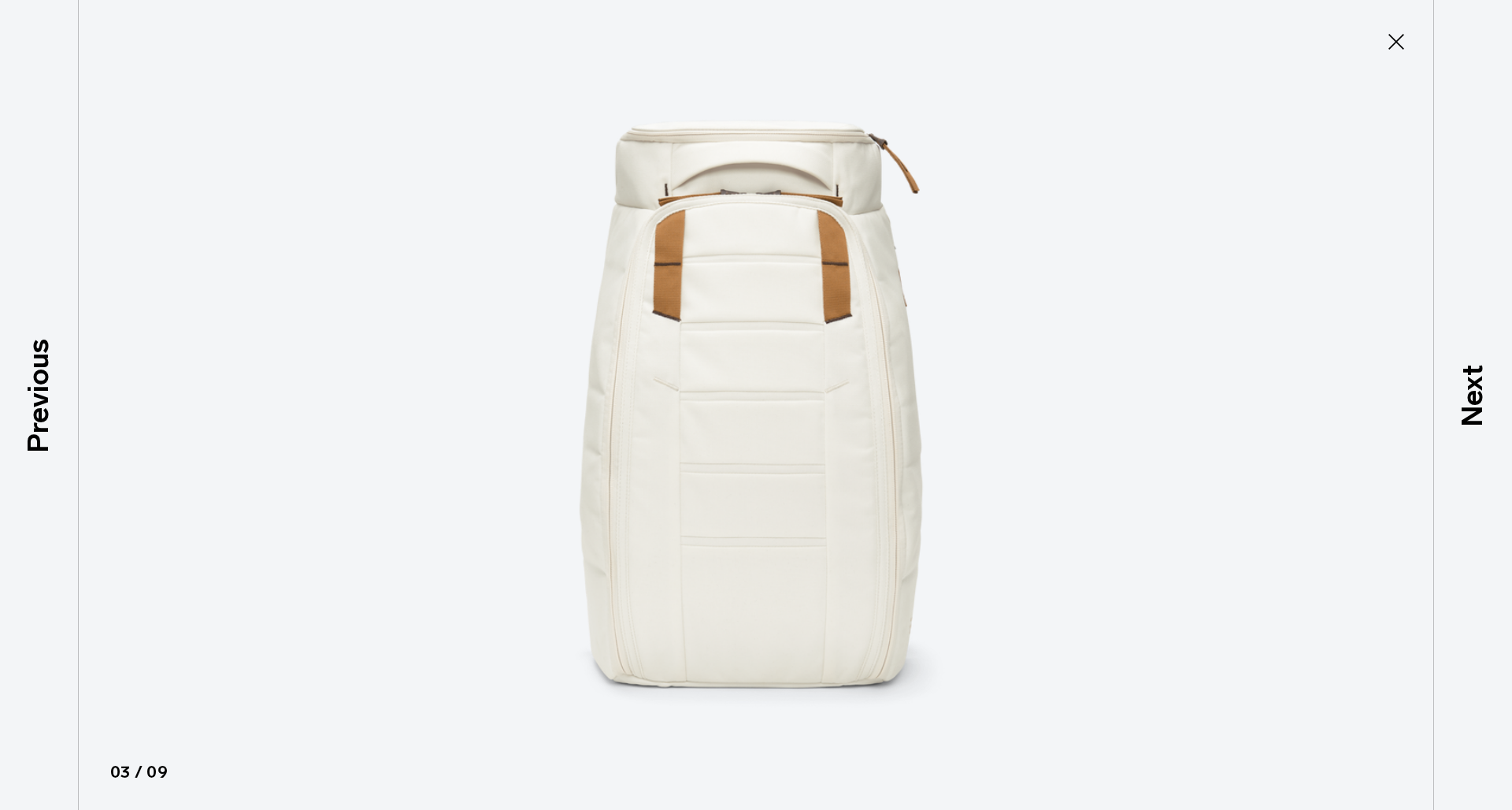
scroll to position [60, 0]
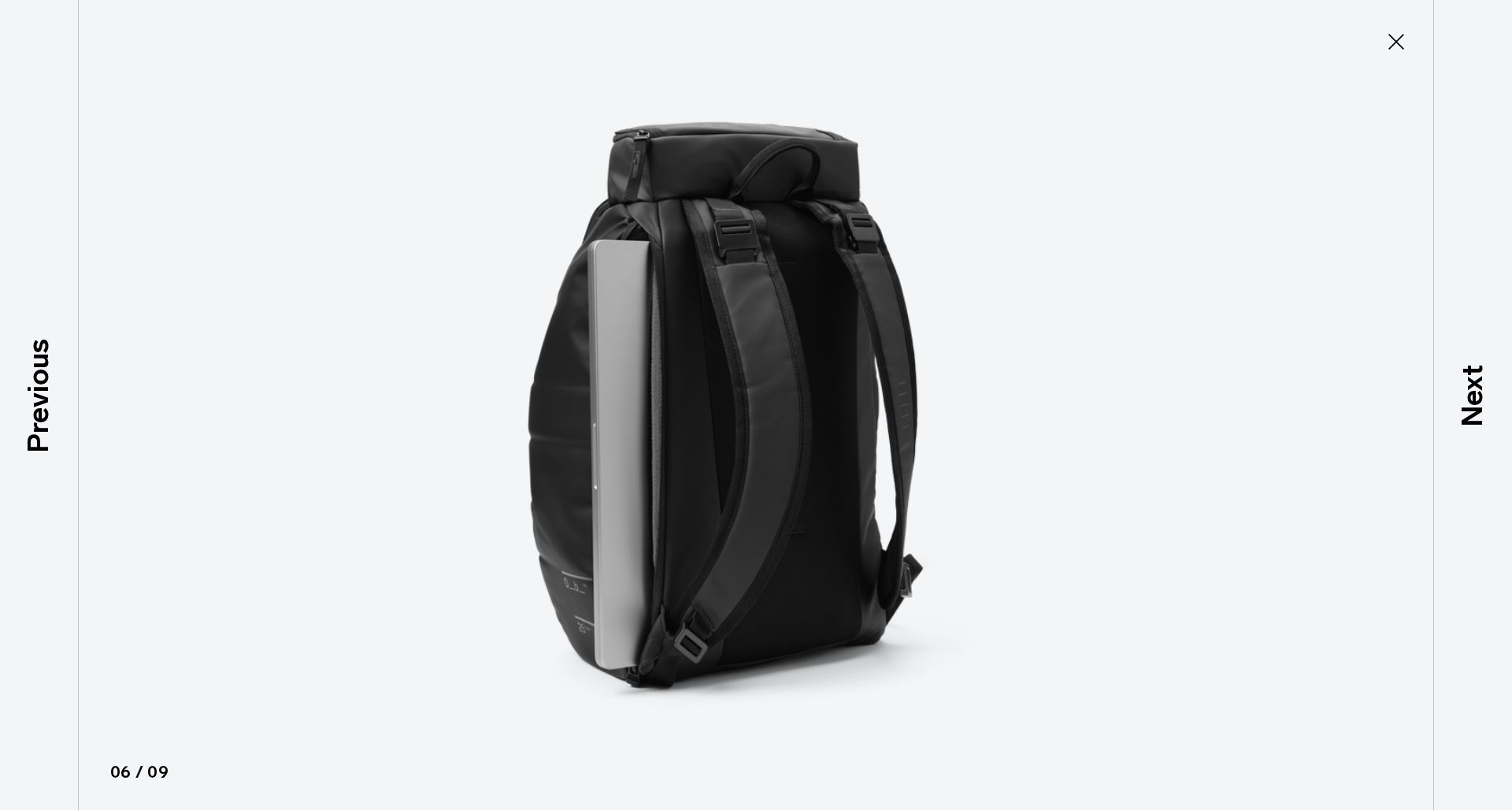
click at [1402, 48] on icon at bounding box center [1396, 41] width 16 height 16
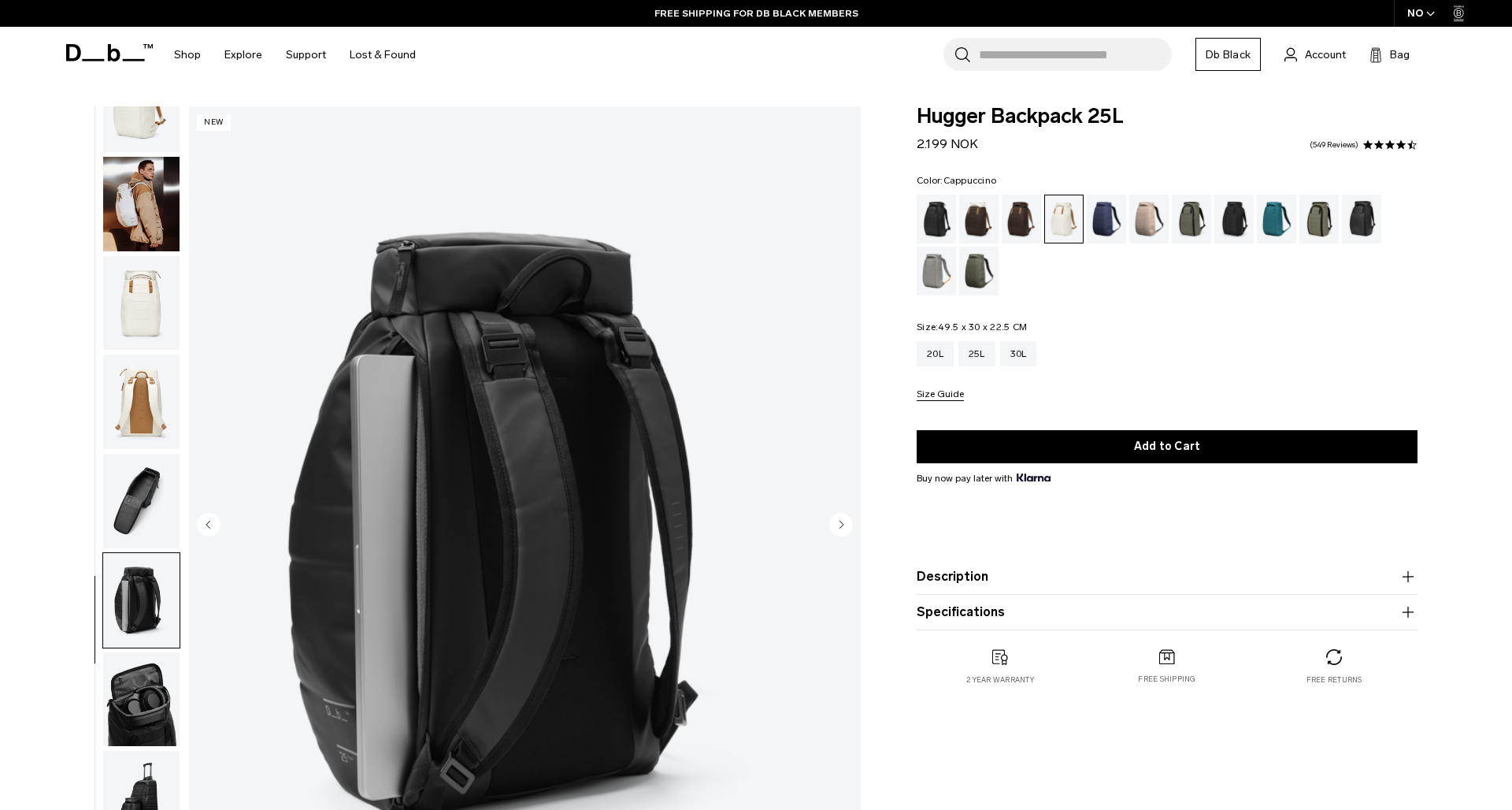
click at [974, 217] on div "Cappuccino" at bounding box center [979, 218] width 40 height 49
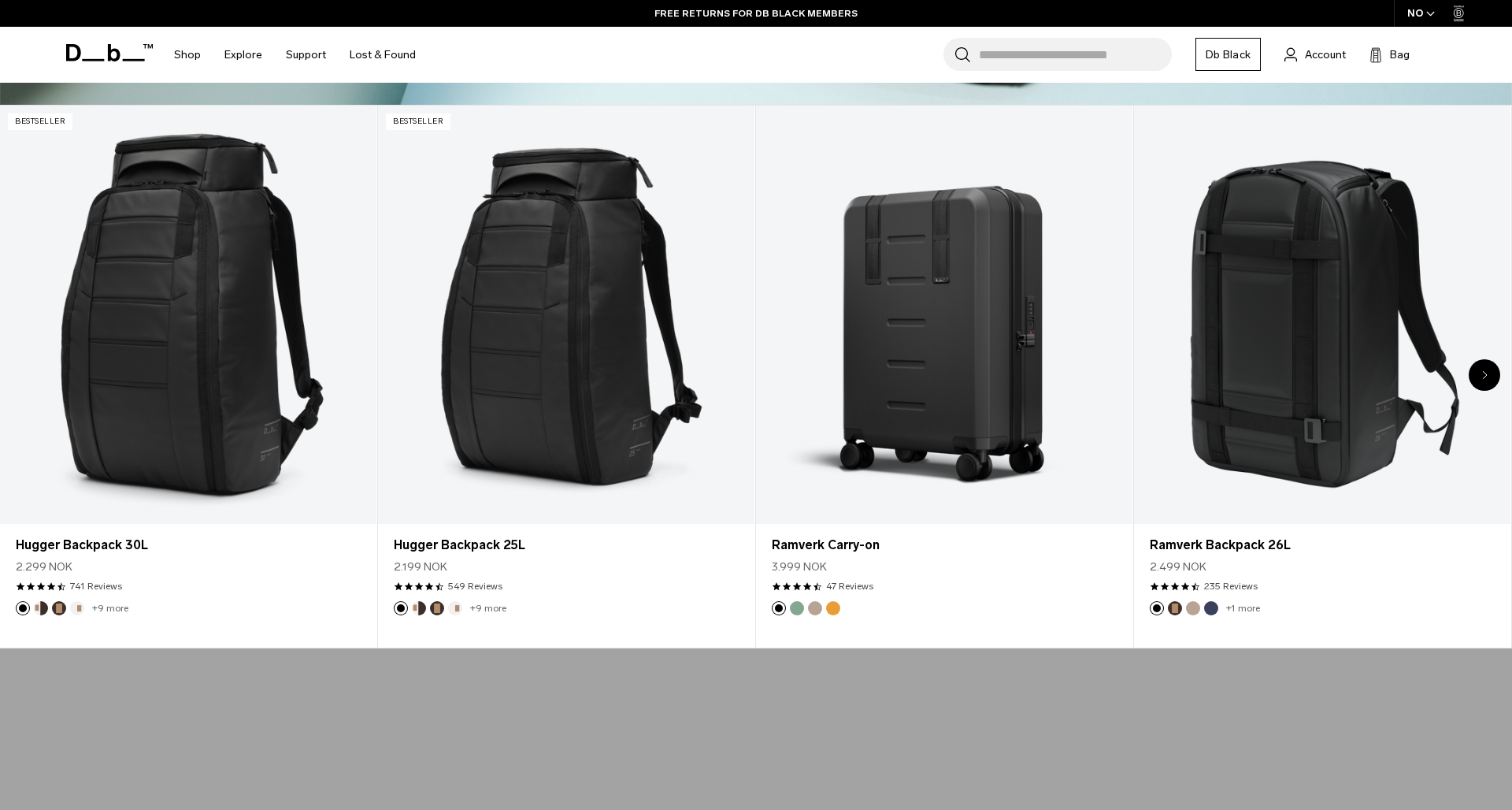
scroll to position [404, 0]
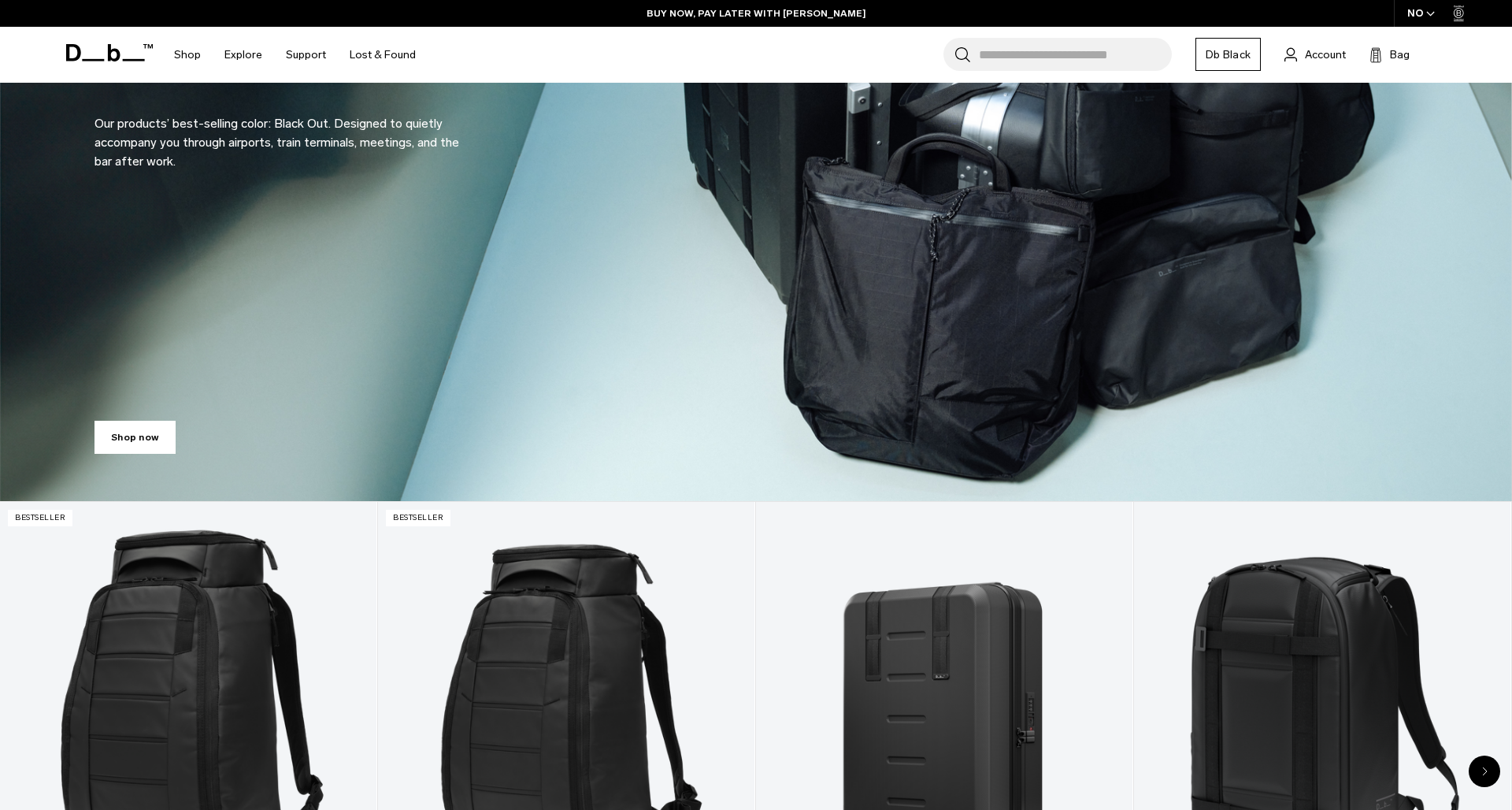
click at [88, 53] on icon at bounding box center [109, 52] width 87 height 18
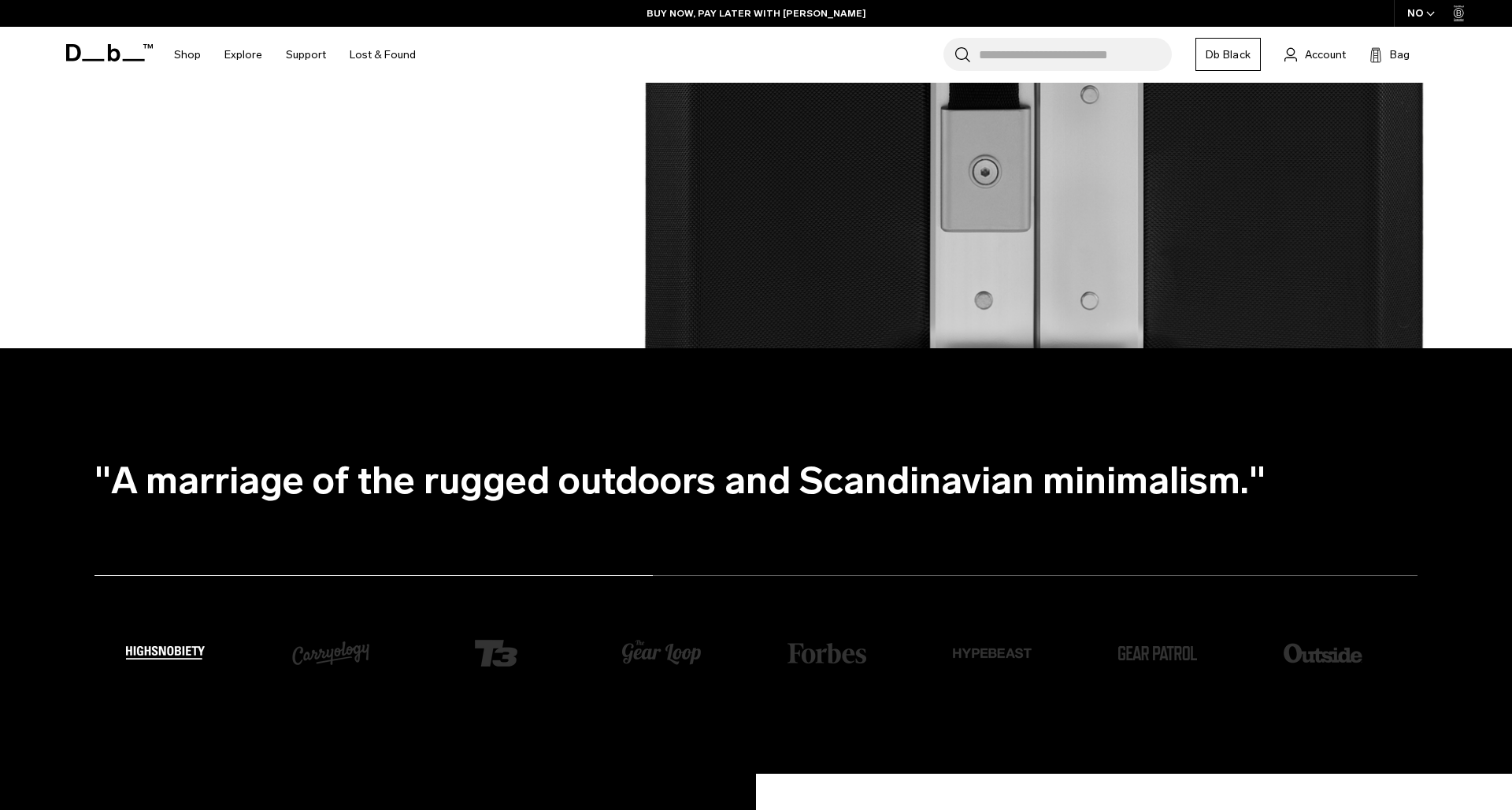
scroll to position [4024, 0]
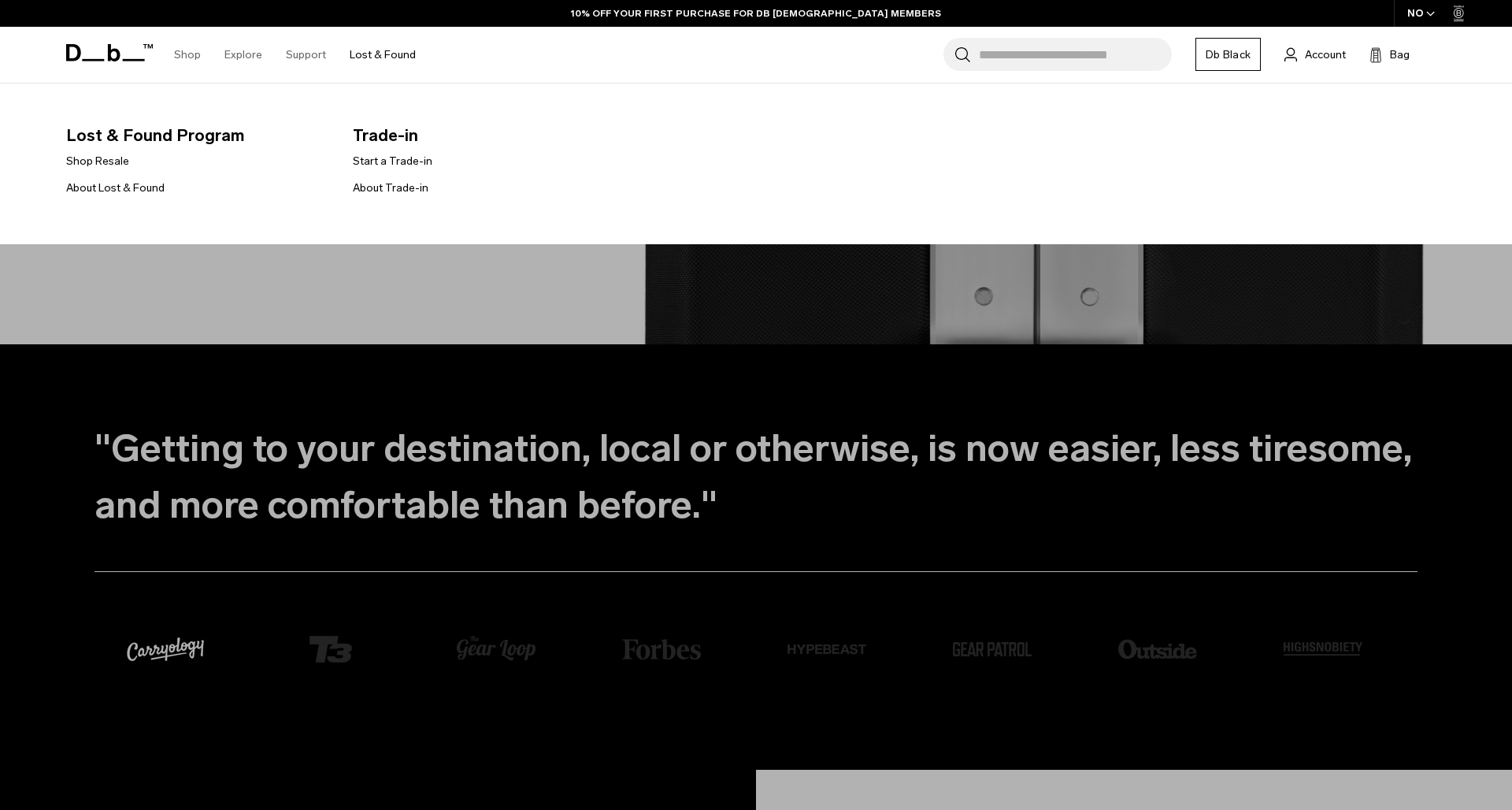
click at [391, 51] on link "Lost & Found" at bounding box center [383, 55] width 66 height 56
